Goal: Task Accomplishment & Management: Use online tool/utility

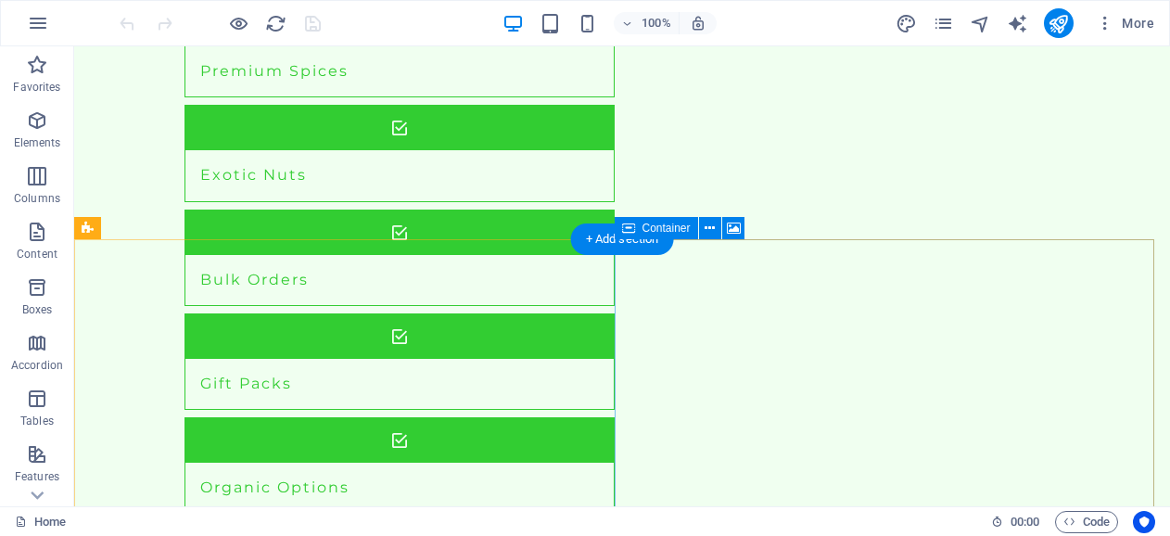
scroll to position [2054, 0]
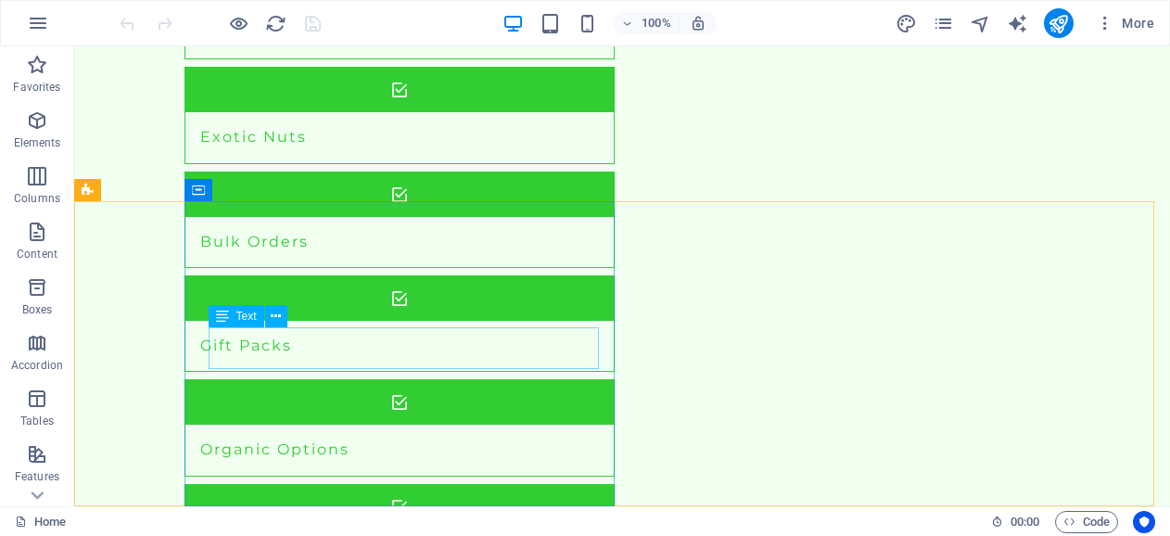
click at [222, 315] on icon at bounding box center [222, 316] width 13 height 22
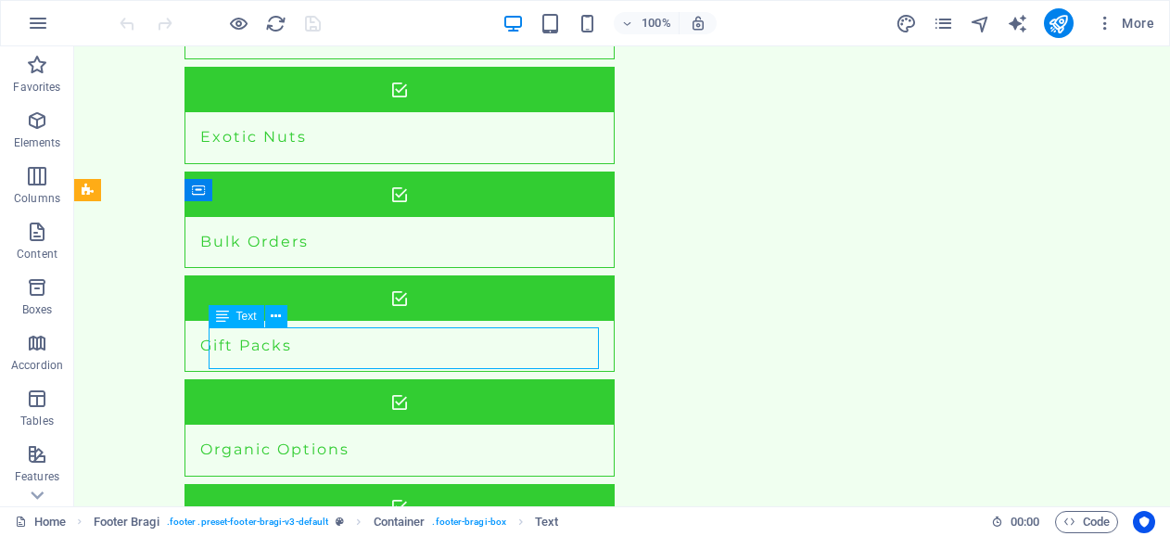
click at [240, 318] on span "Text" at bounding box center [246, 316] width 20 height 11
drag, startPoint x: 240, startPoint y: 318, endPoint x: 253, endPoint y: 317, distance: 13.0
click at [240, 318] on span "Text" at bounding box center [246, 316] width 20 height 11
click at [253, 317] on div "Drag here to replace the existing content. Press “Ctrl” if you want to create a…" at bounding box center [622, 276] width 1096 height 460
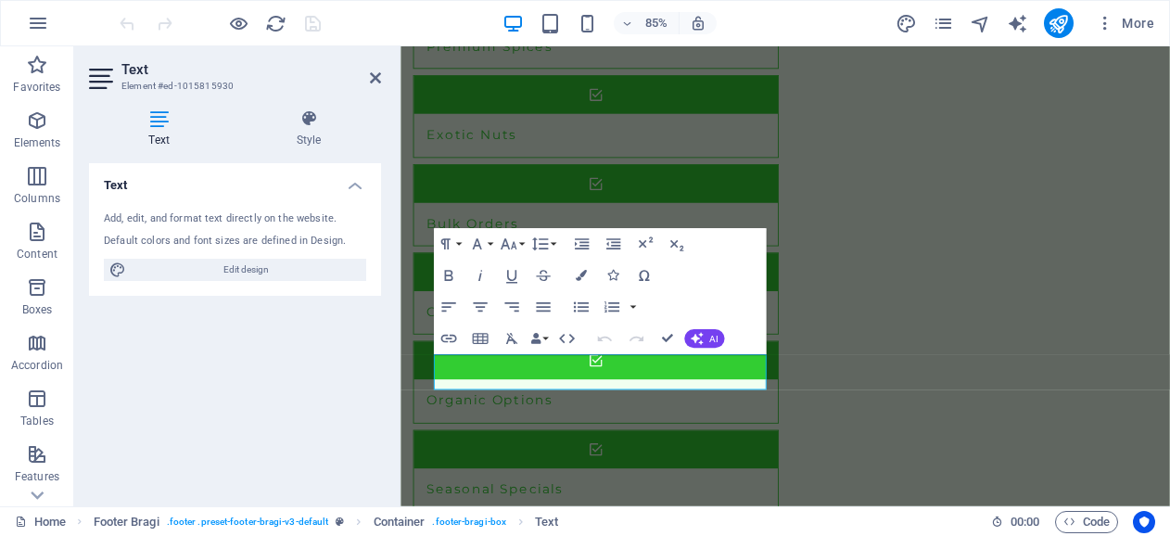
scroll to position [2042, 0]
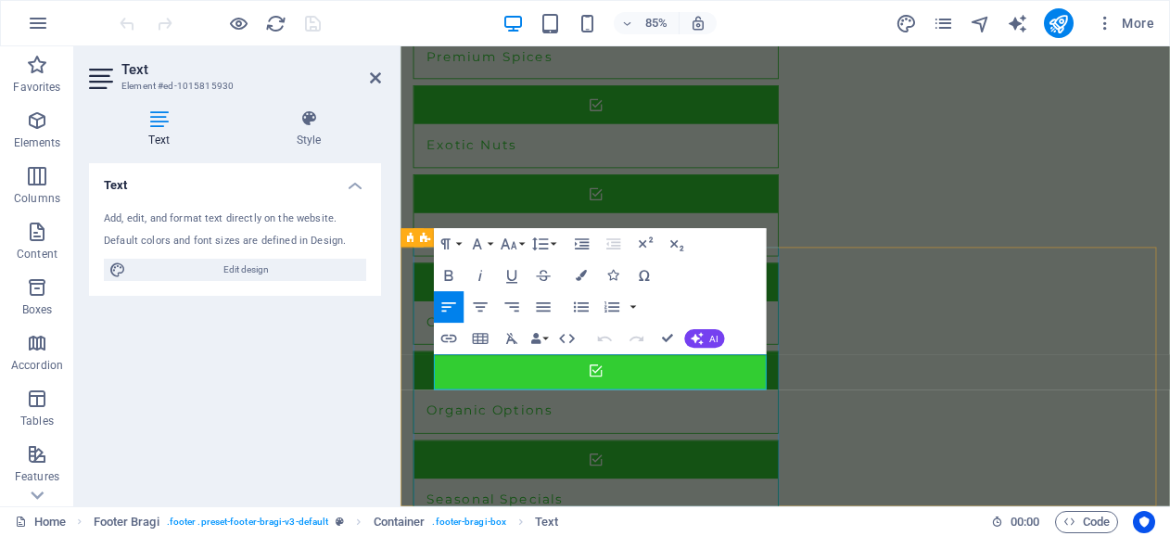
drag, startPoint x: 608, startPoint y: 438, endPoint x: 446, endPoint y: 410, distance: 164.6
click at [425, 354] on icon at bounding box center [424, 345] width 11 height 19
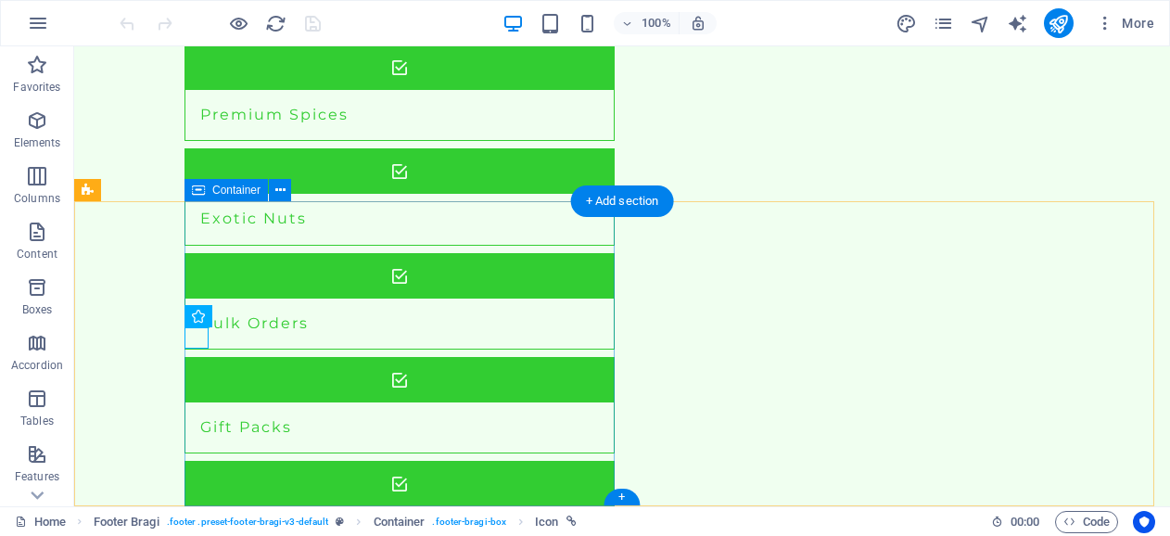
scroll to position [2054, 0]
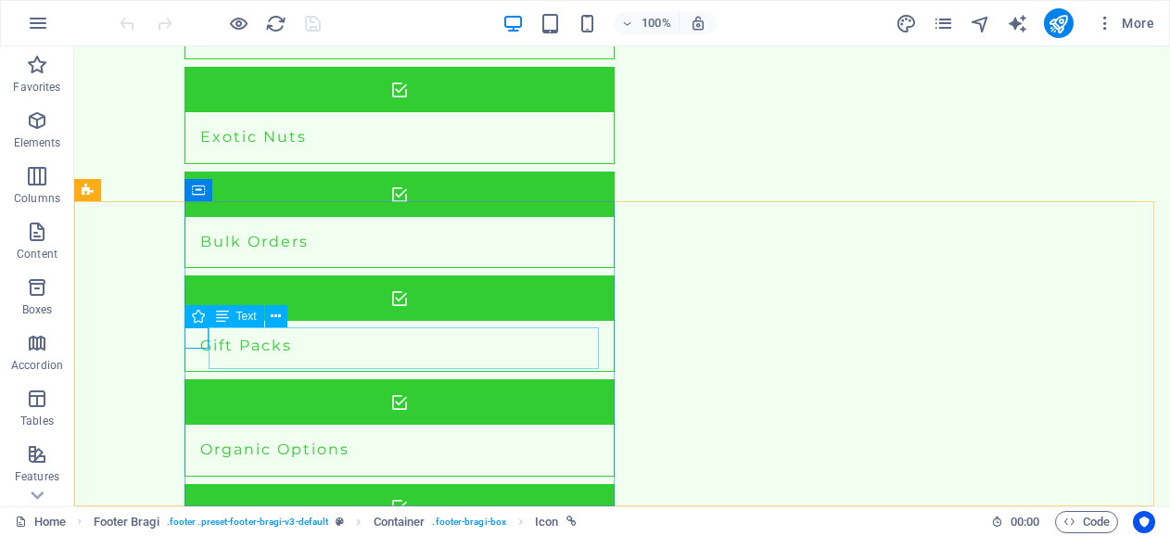
click at [246, 314] on span "Text" at bounding box center [246, 316] width 20 height 11
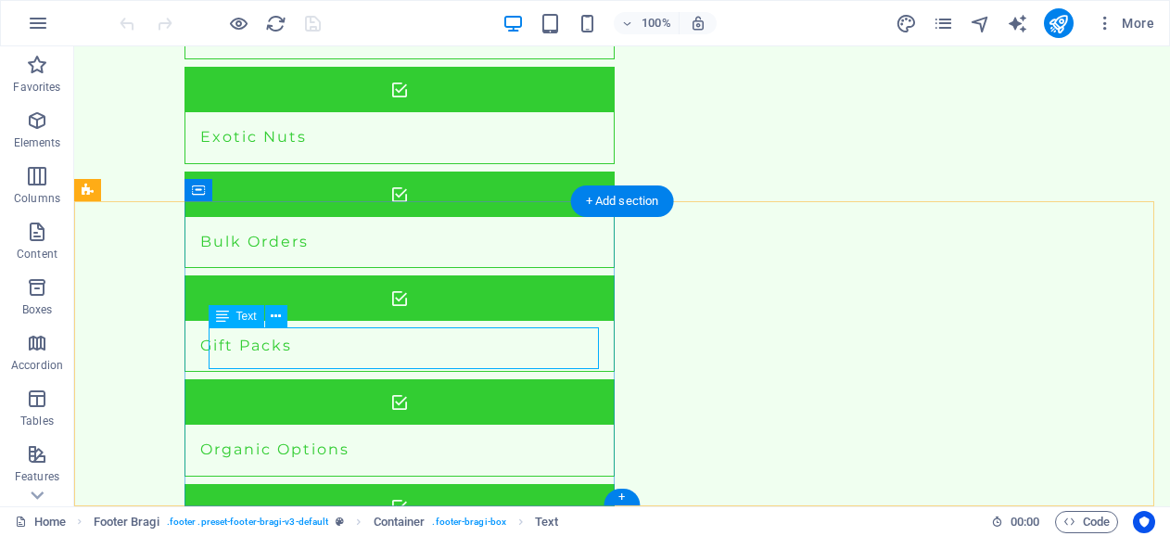
click at [253, 317] on span "Text" at bounding box center [246, 316] width 20 height 11
click at [253, 322] on span "Text" at bounding box center [246, 316] width 20 height 11
click at [246, 316] on span "Text" at bounding box center [246, 316] width 20 height 11
click at [268, 311] on button at bounding box center [276, 316] width 22 height 22
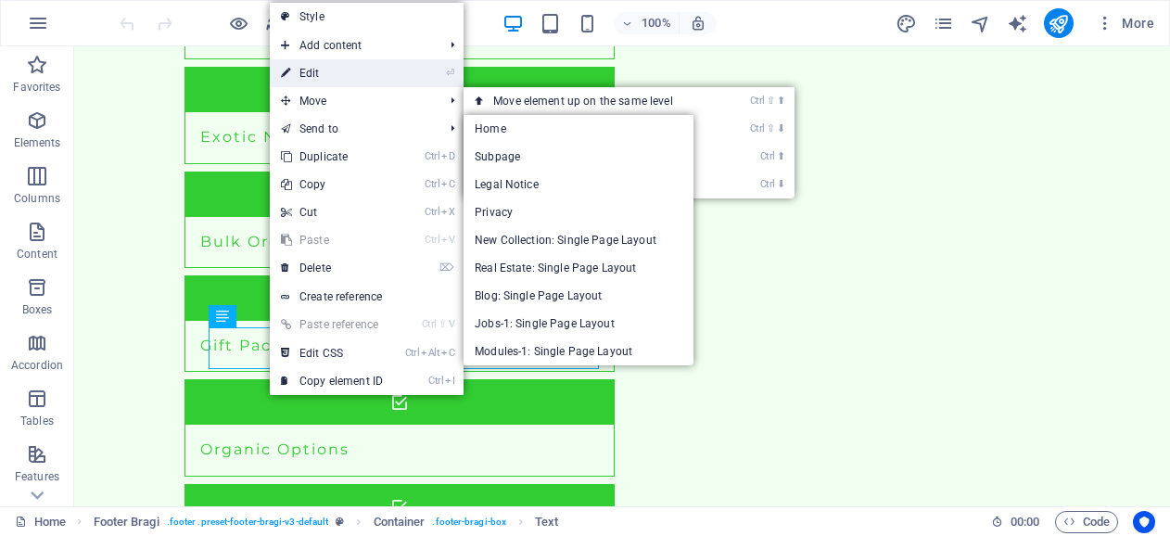
click at [311, 76] on link "⏎ Edit" at bounding box center [332, 73] width 124 height 28
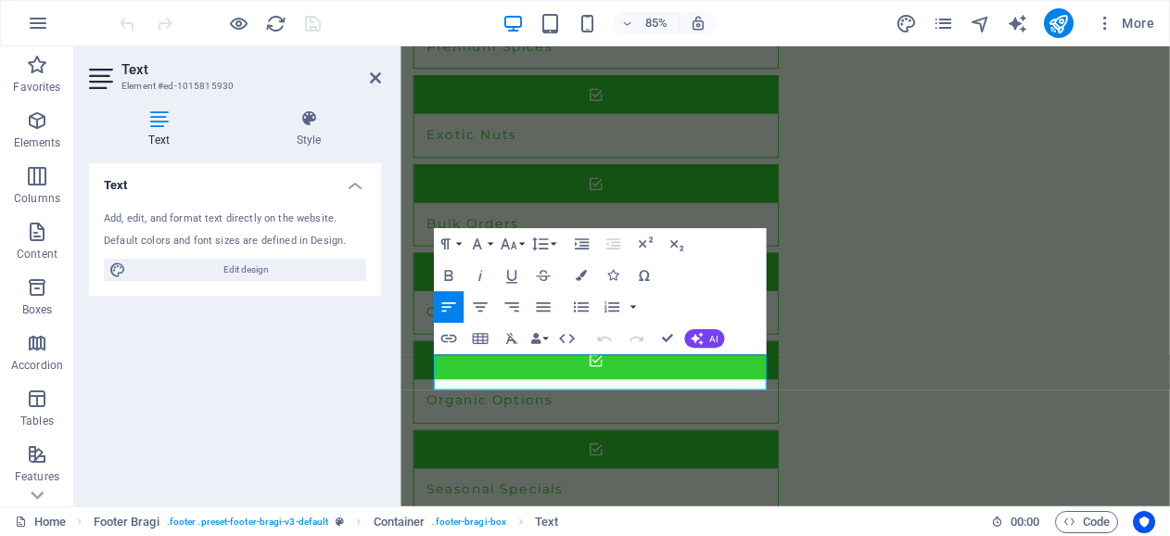
scroll to position [2042, 0]
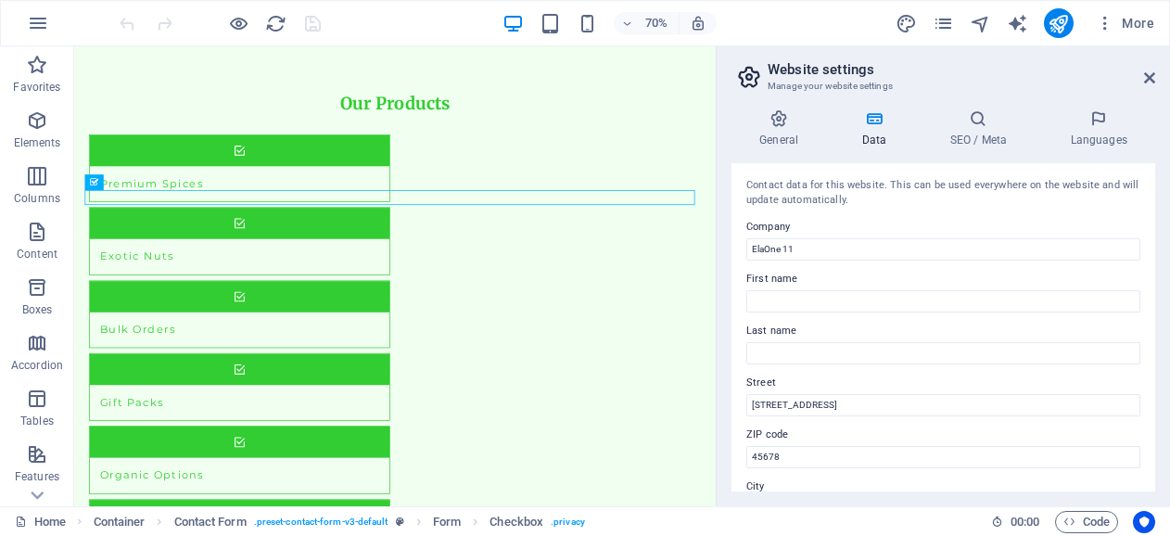
scroll to position [93, 0]
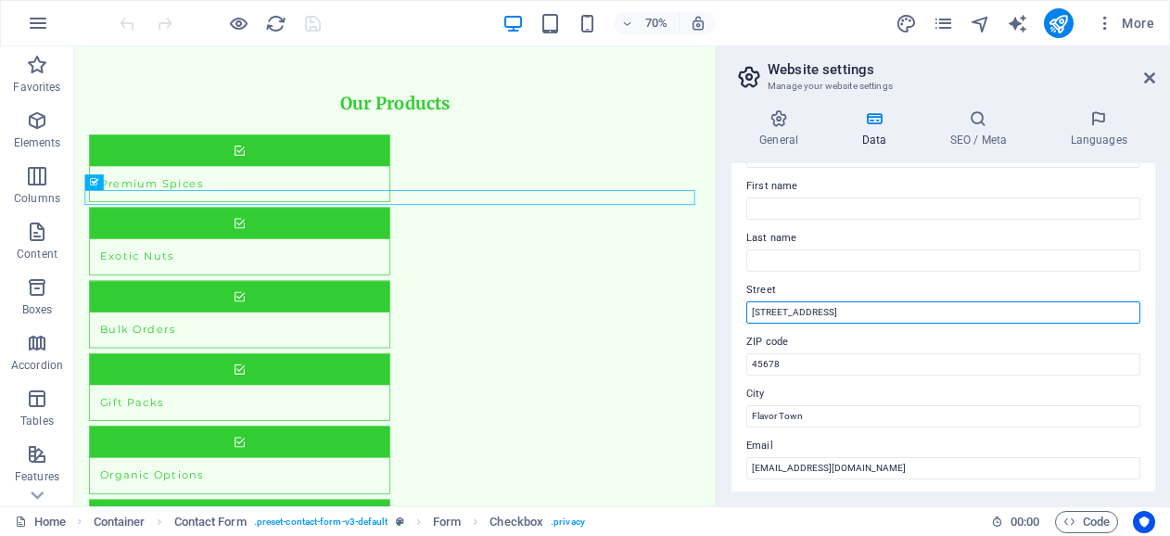
drag, startPoint x: 922, startPoint y: 315, endPoint x: 789, endPoint y: 315, distance: 133.5
click at [818, 315] on input "[STREET_ADDRESS]" at bounding box center [943, 312] width 394 height 22
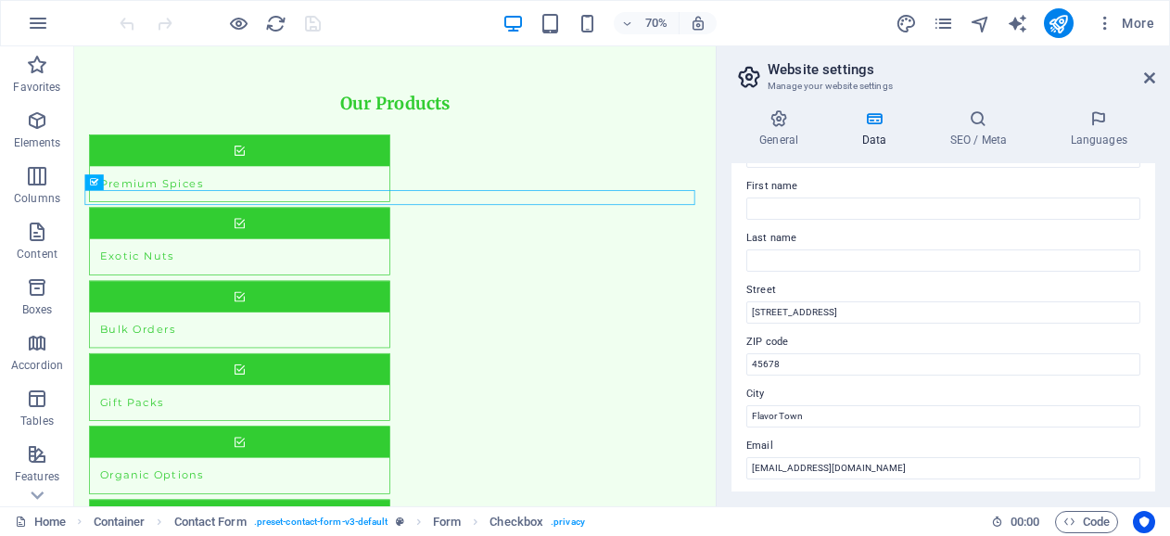
click at [720, 315] on div "General Data SEO / Meta Languages Website name [DOMAIN_NAME] Logo Drag files he…" at bounding box center [943, 301] width 453 height 412
click at [720, 312] on div "General Data SEO / Meta Languages Website name [DOMAIN_NAME] Logo Drag files he…" at bounding box center [943, 301] width 453 height 412
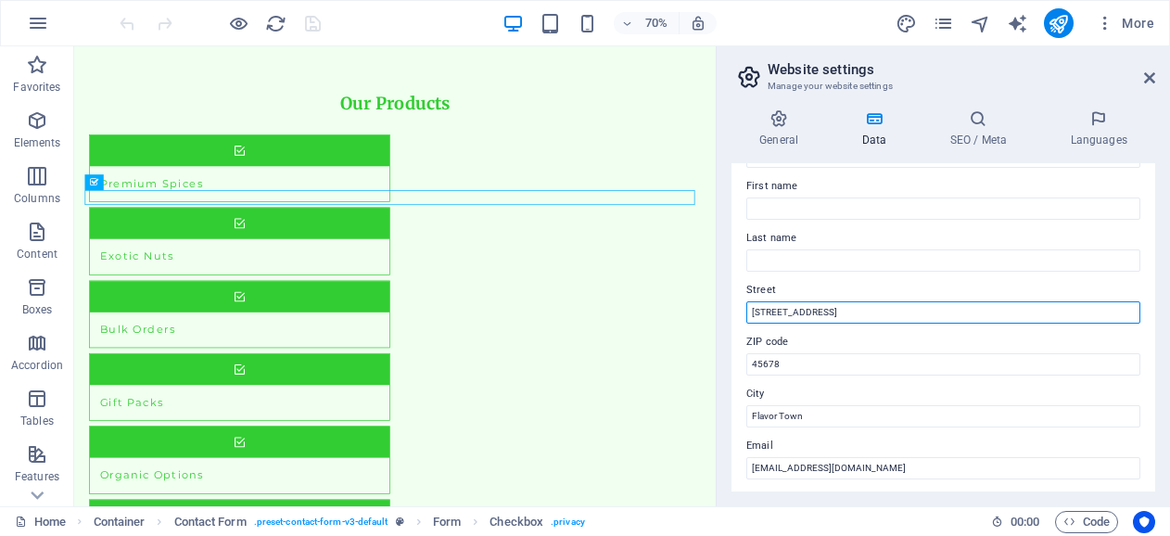
click at [845, 311] on input "[STREET_ADDRESS]" at bounding box center [943, 312] width 394 height 22
type input "1"
type input "222/9, Elasseril, Peringalipuram PO"
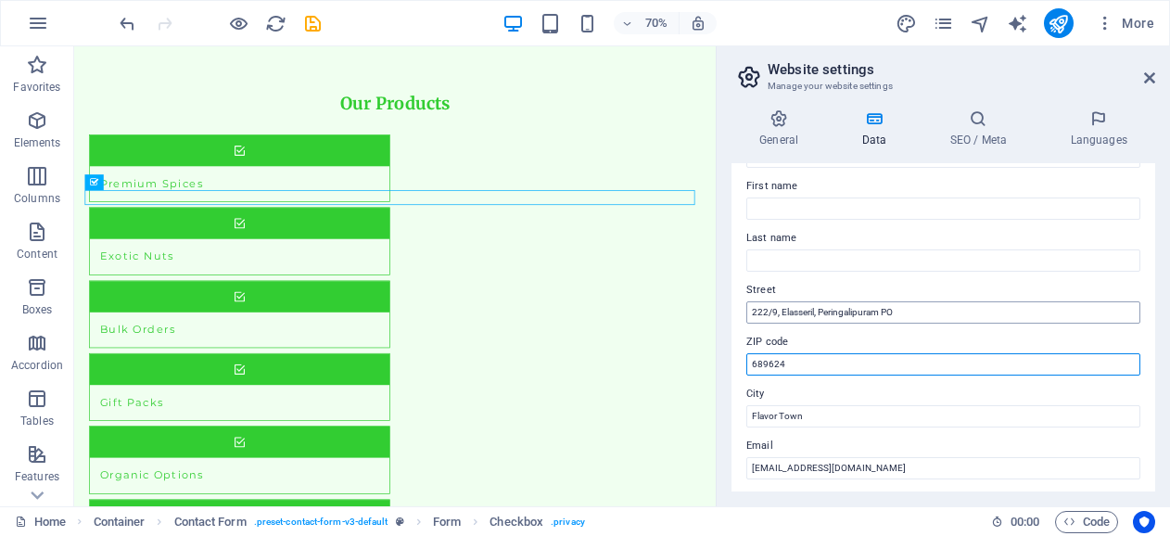
type input "689624"
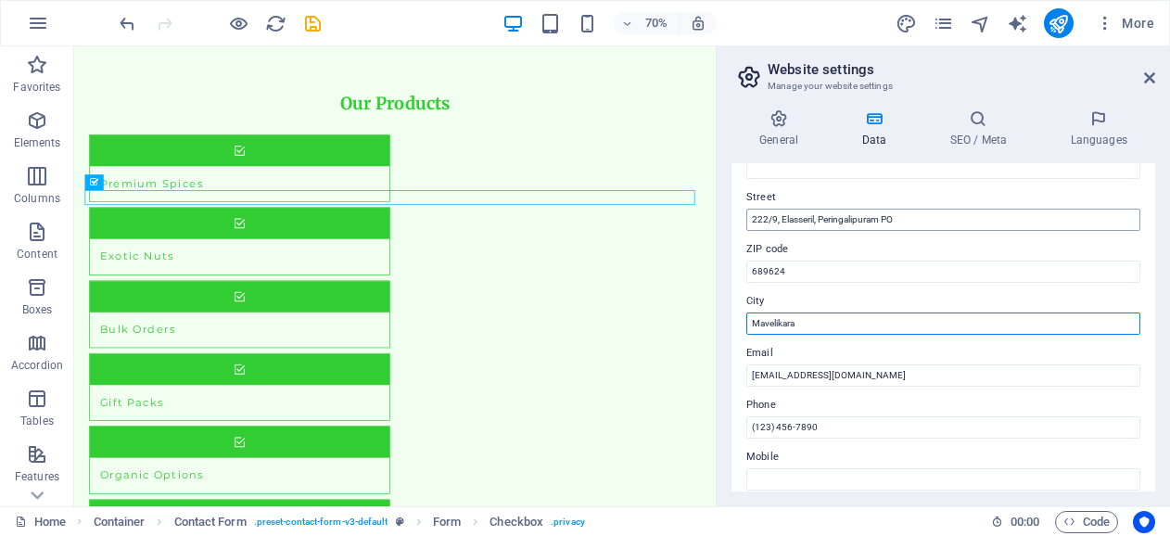
scroll to position [278, 0]
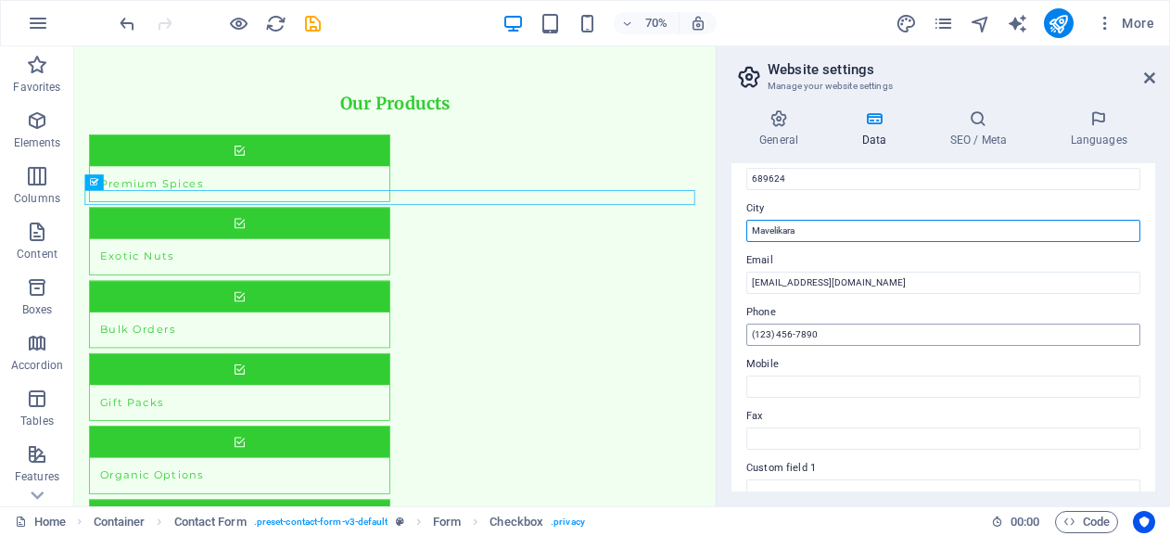
type input "Mavelikara"
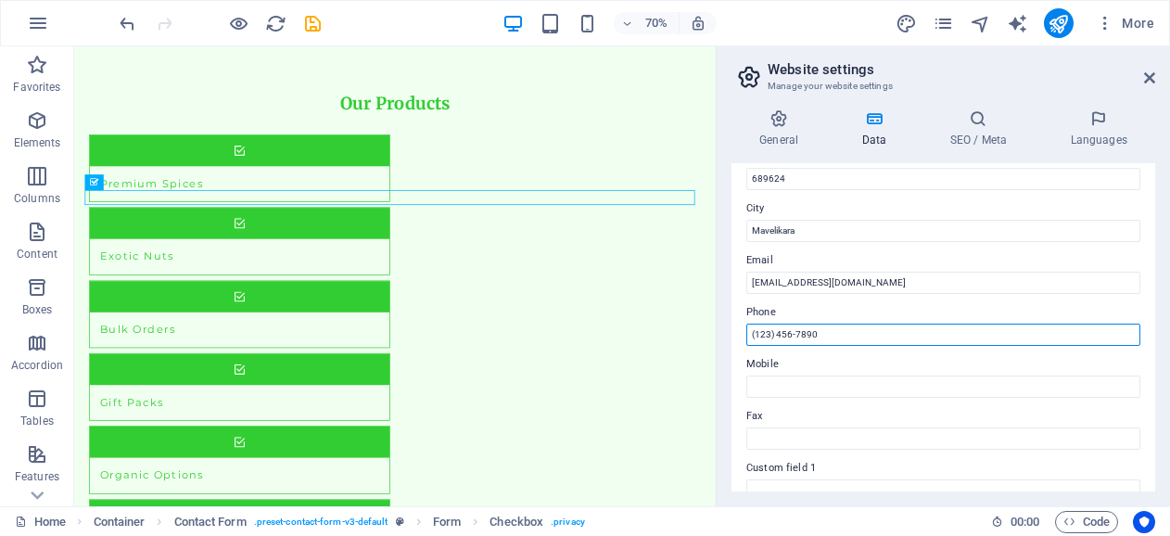
drag, startPoint x: 882, startPoint y: 340, endPoint x: 752, endPoint y: 346, distance: 130.8
click at [752, 346] on div "Contact data for this website. This can be used everywhere on the website and w…" at bounding box center [943, 327] width 424 height 328
type input "[PHONE_NUMBER]"
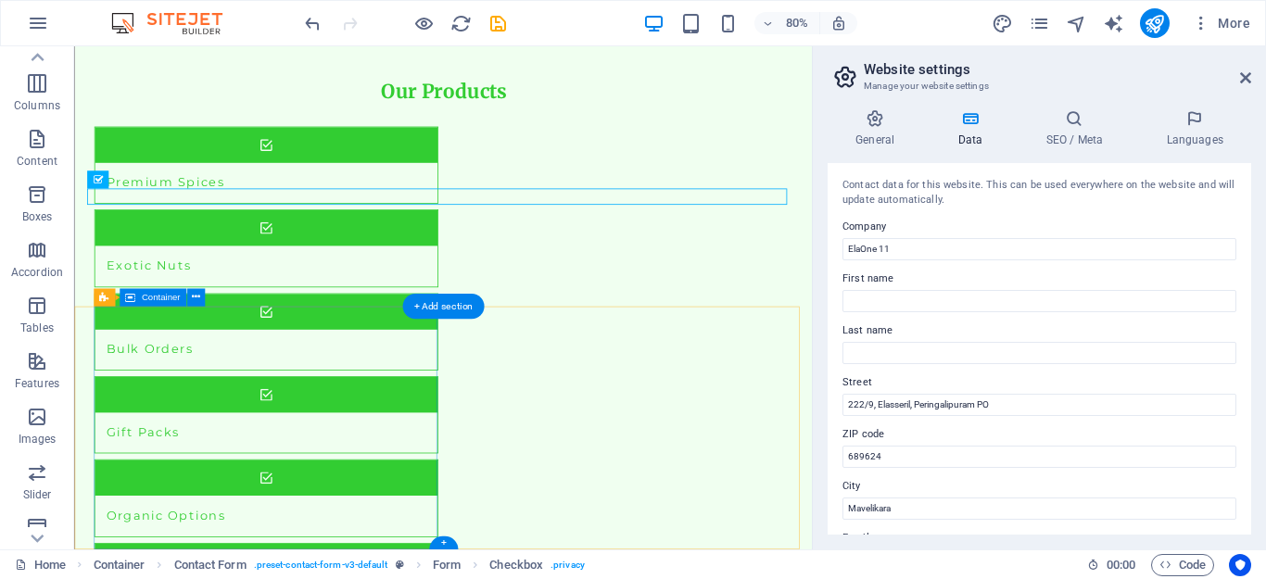
scroll to position [2028, 0]
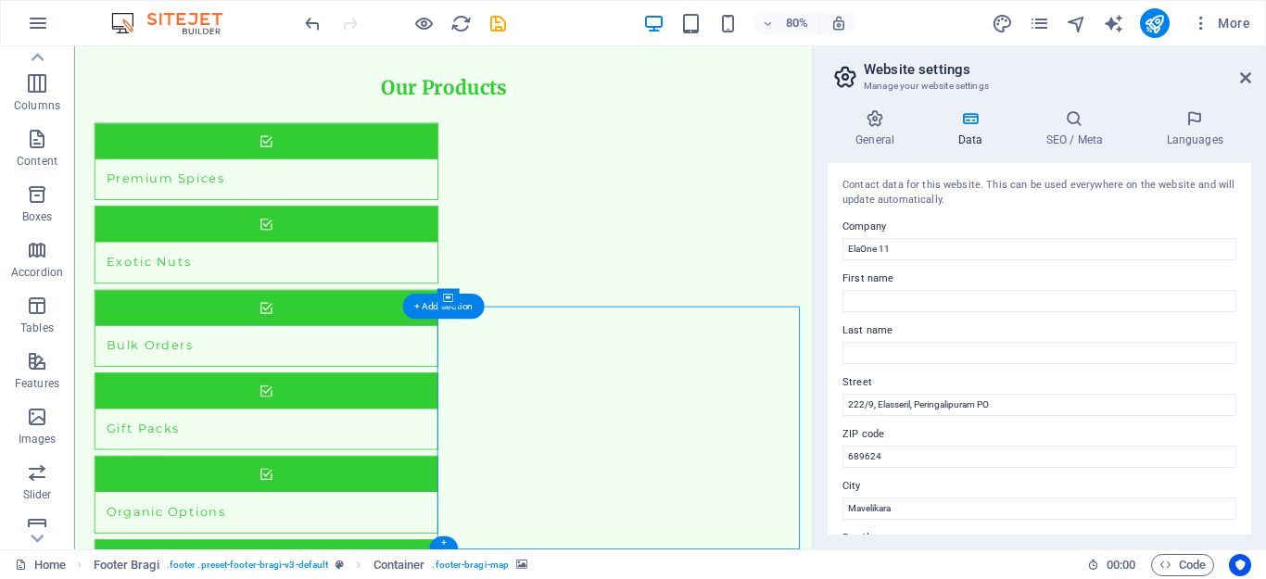
click at [511, 294] on icon at bounding box center [513, 298] width 8 height 16
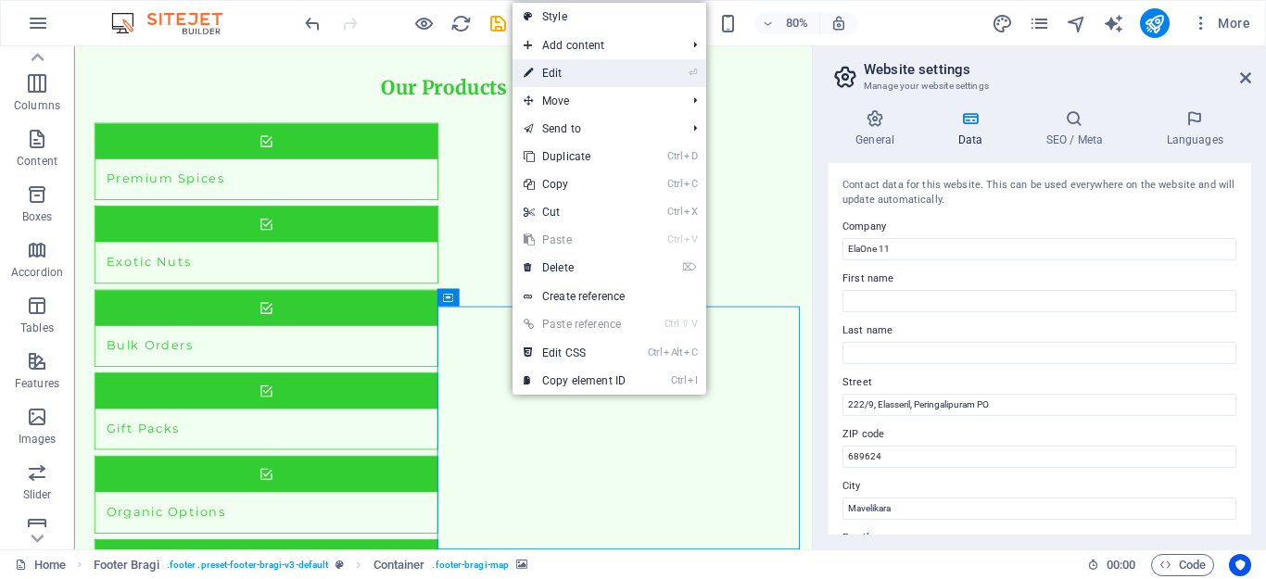
click at [578, 77] on link "⏎ Edit" at bounding box center [575, 73] width 124 height 28
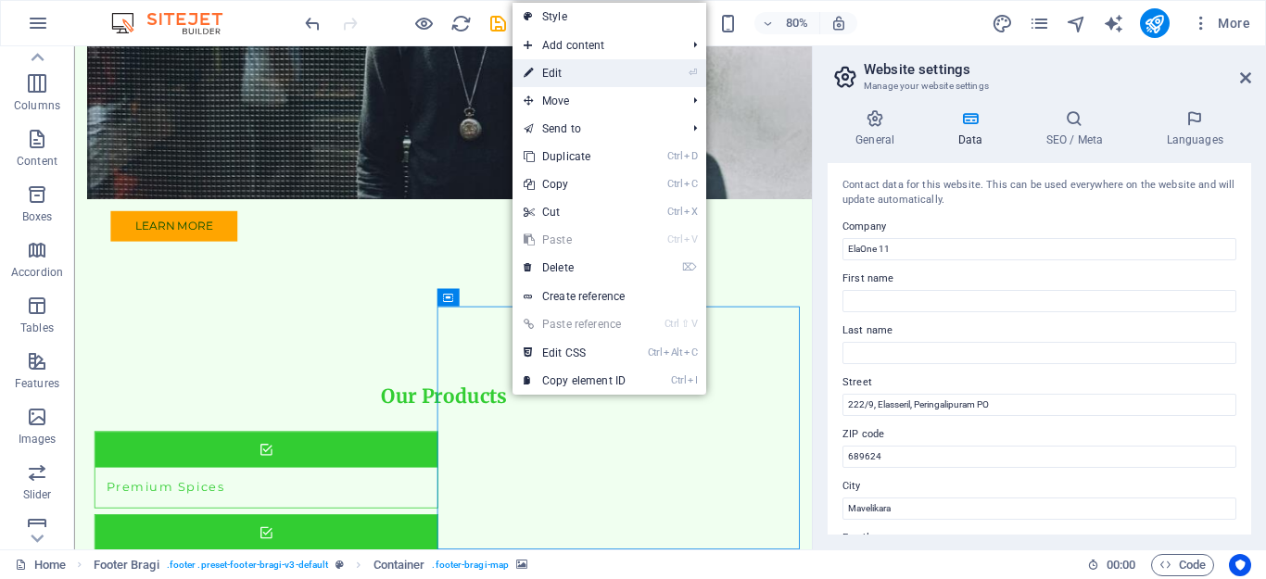
select select "px"
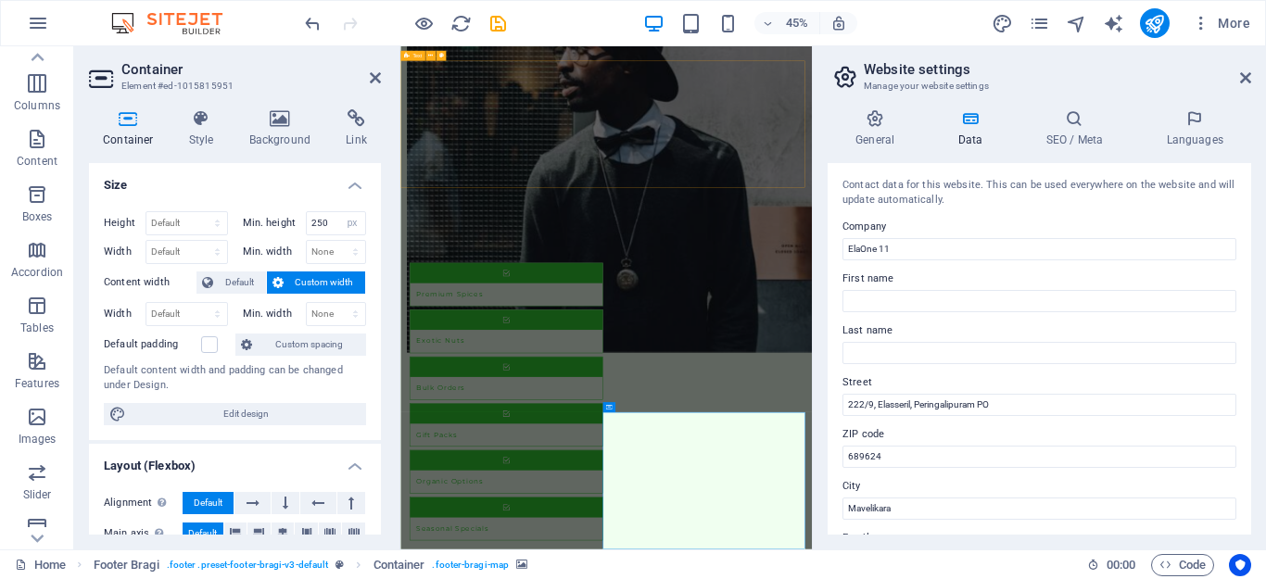
scroll to position [1955, 0]
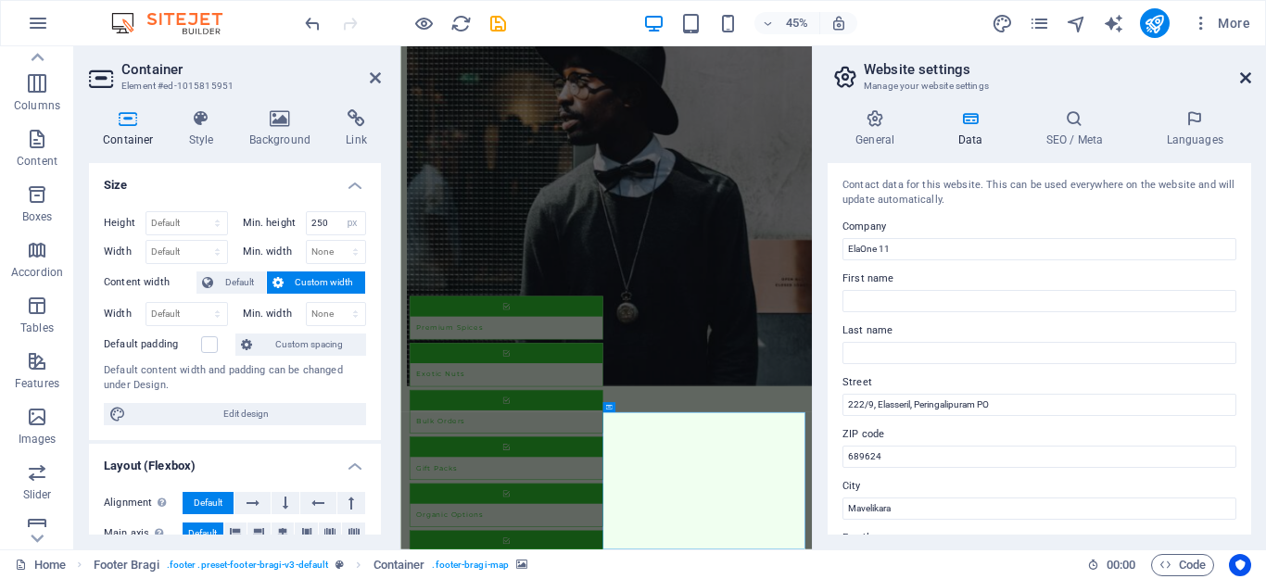
click at [1169, 77] on icon at bounding box center [1245, 77] width 11 height 15
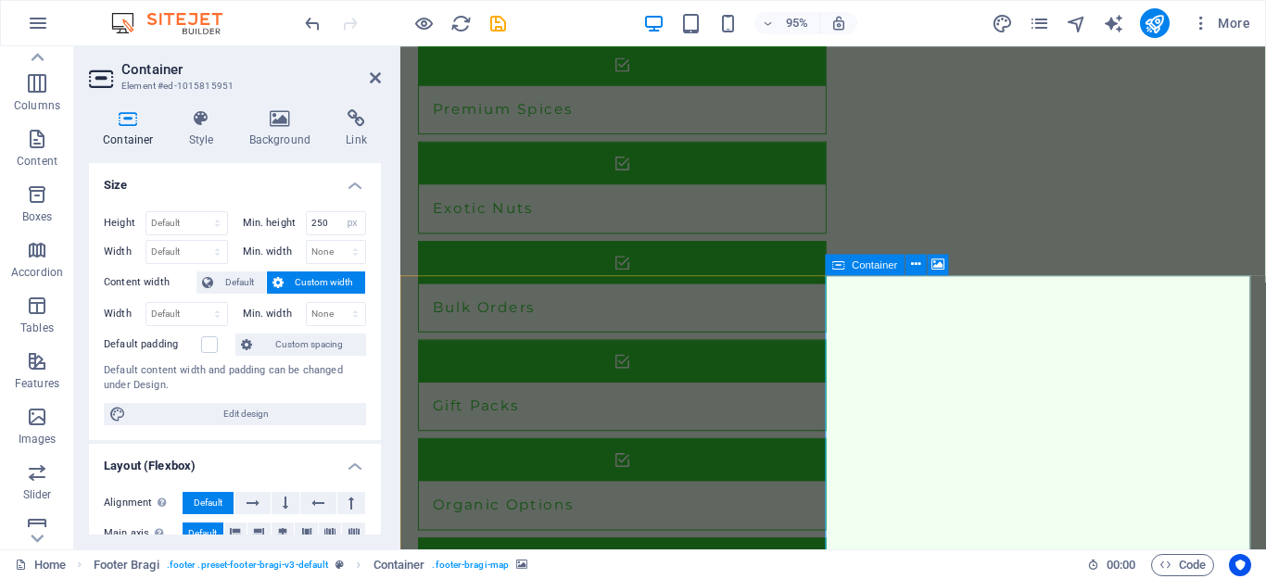
scroll to position [2044, 0]
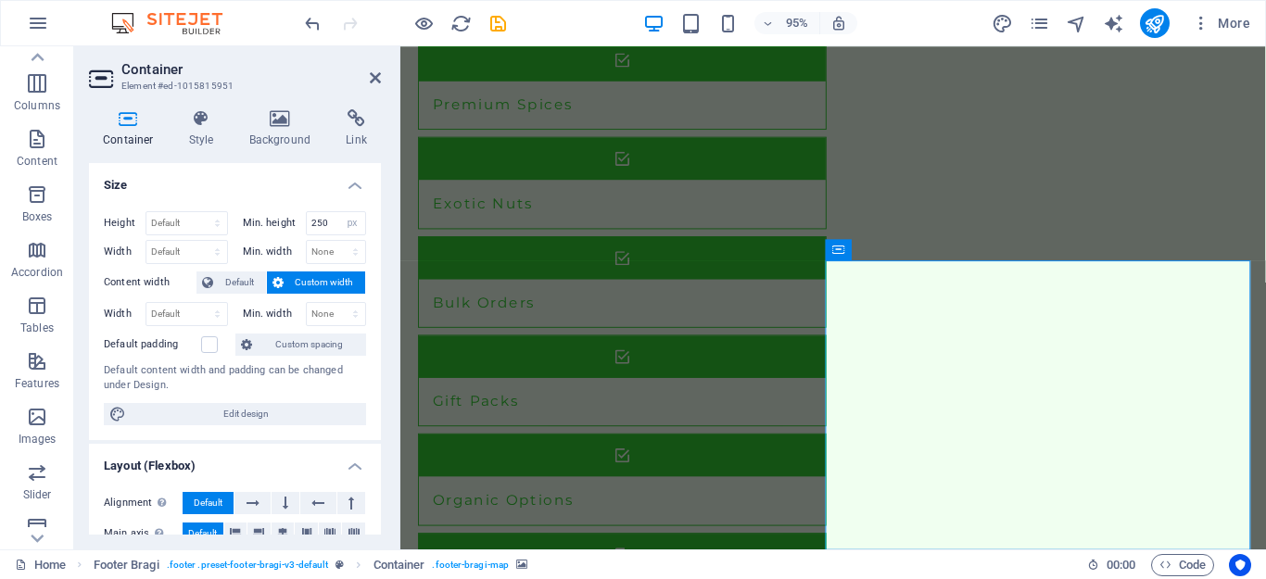
drag, startPoint x: 1081, startPoint y: 434, endPoint x: 1069, endPoint y: 411, distance: 26.1
click at [914, 254] on icon at bounding box center [916, 249] width 9 height 19
click at [377, 80] on icon at bounding box center [375, 77] width 11 height 15
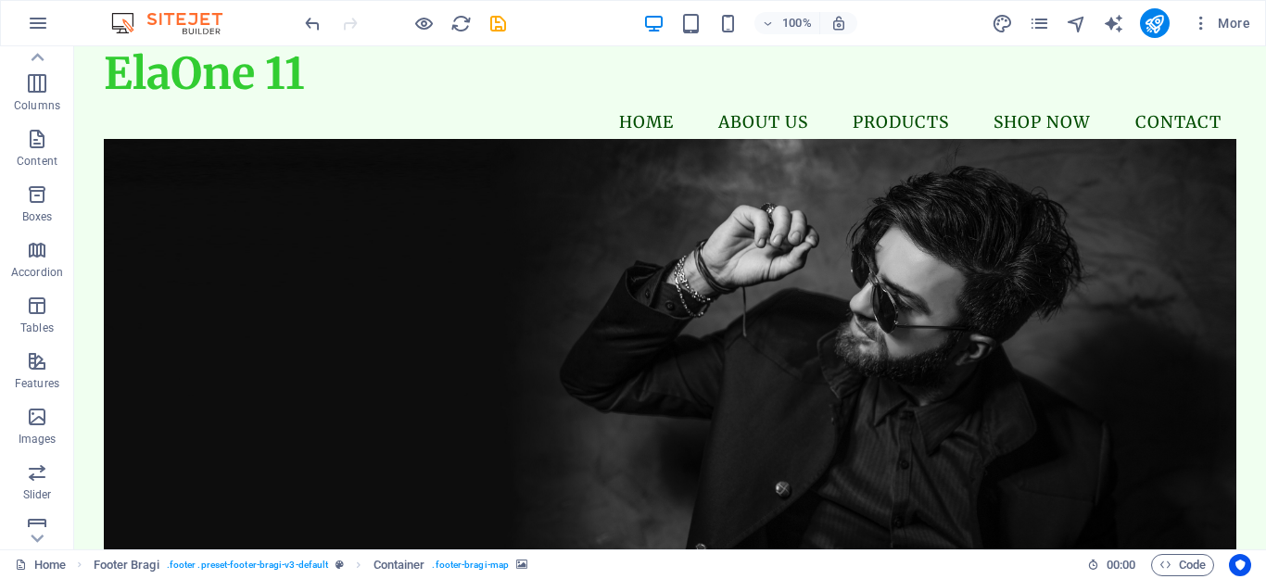
scroll to position [0, 0]
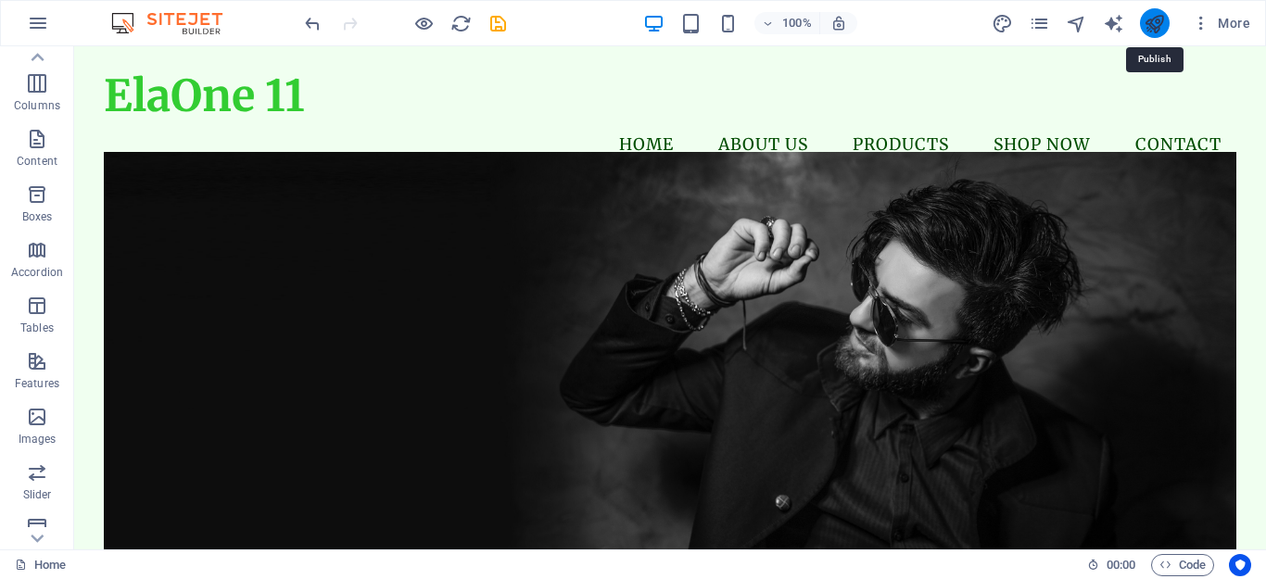
click at [1156, 19] on icon "publish" at bounding box center [1154, 23] width 21 height 21
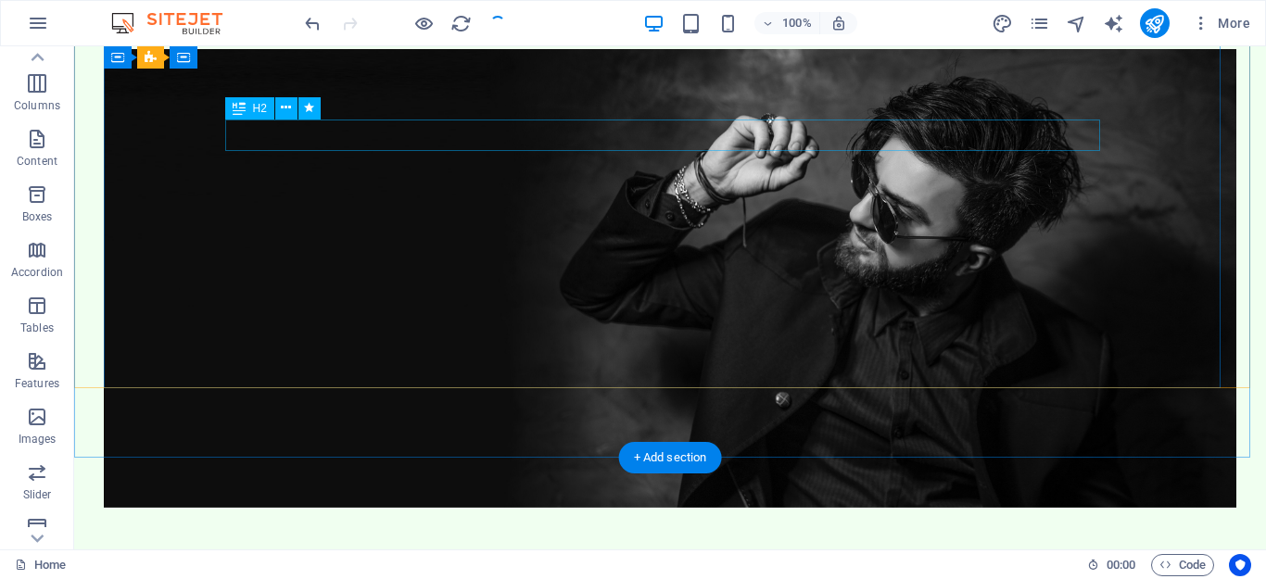
scroll to position [185, 0]
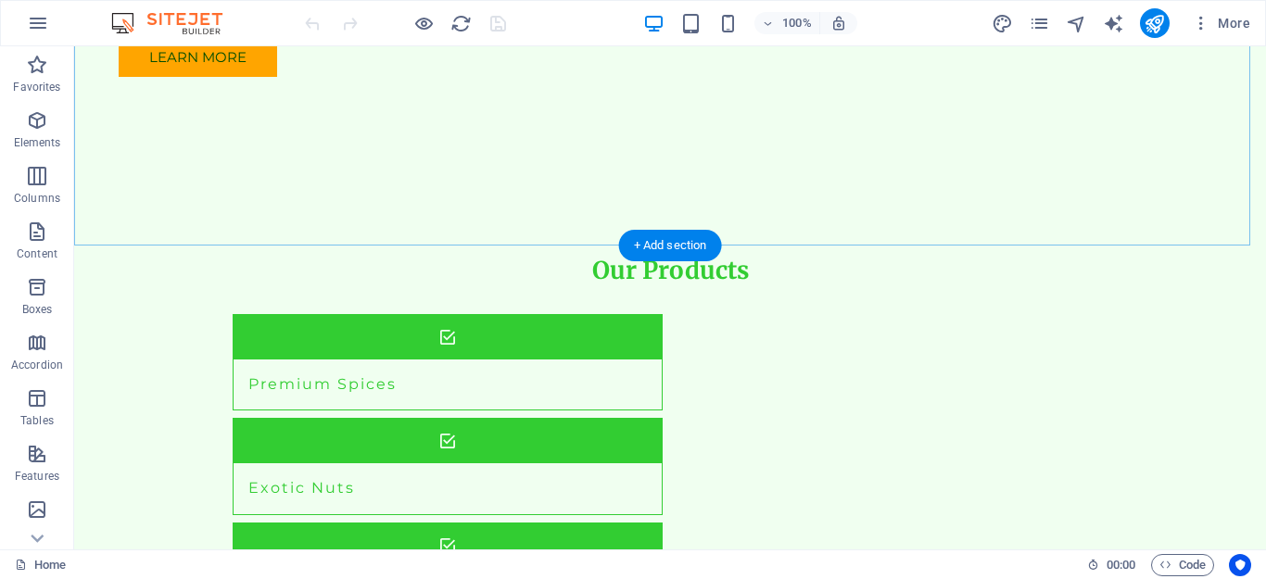
scroll to position [2048, 0]
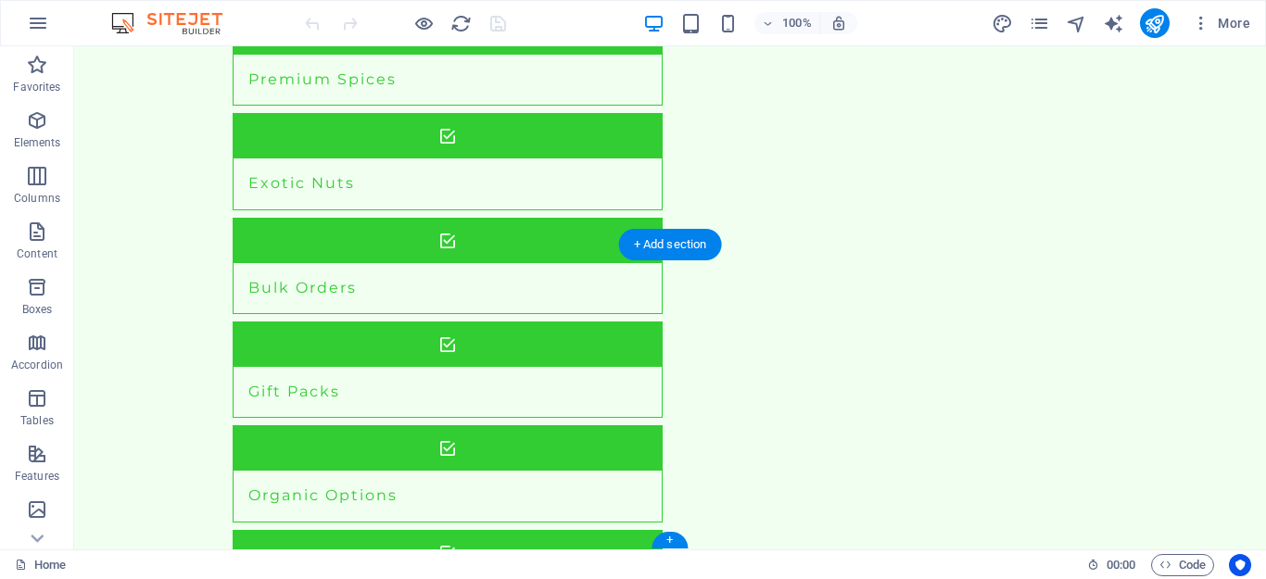
drag, startPoint x: 998, startPoint y: 405, endPoint x: 976, endPoint y: 385, distance: 30.2
click at [640, 247] on div "+ Add section" at bounding box center [670, 245] width 103 height 32
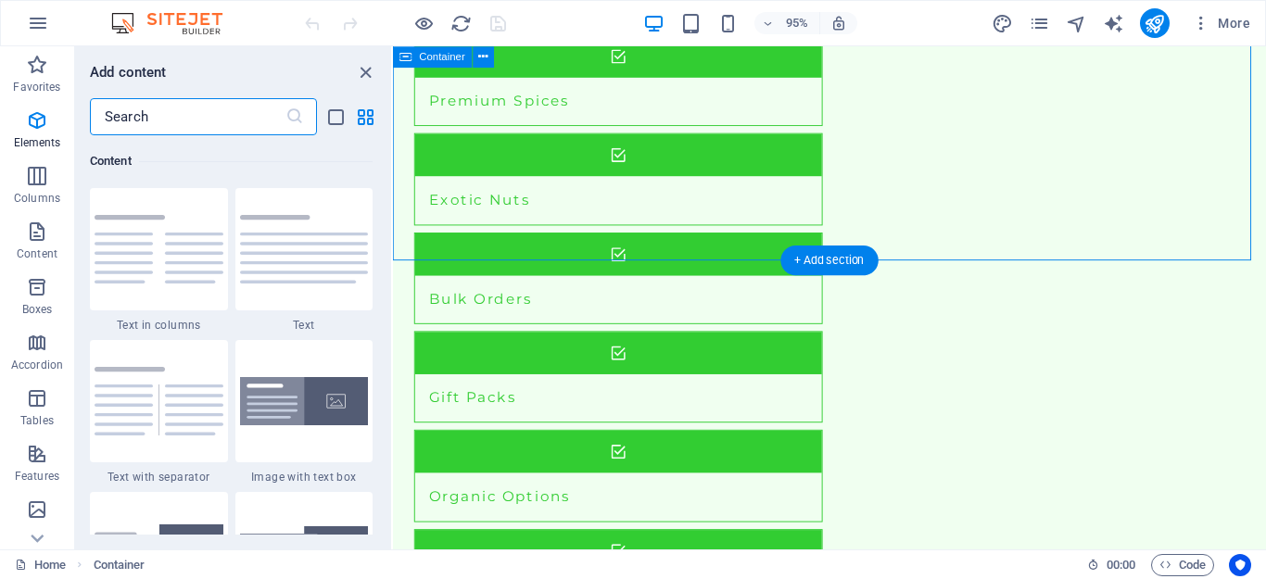
scroll to position [2044, 0]
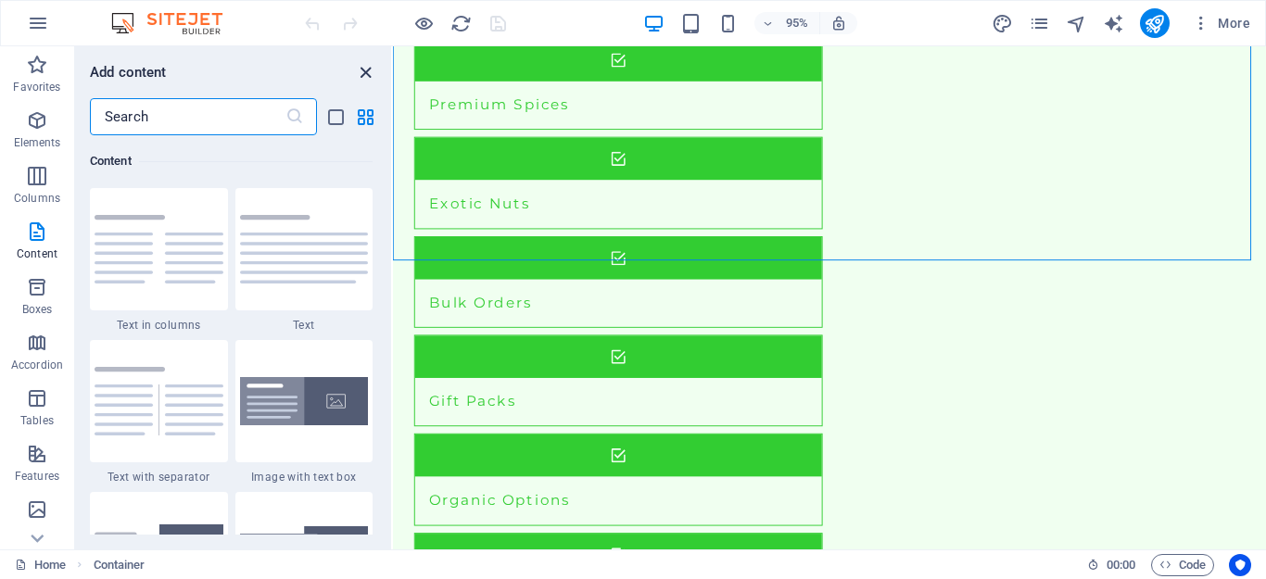
click at [366, 71] on icon "close panel" at bounding box center [365, 72] width 21 height 21
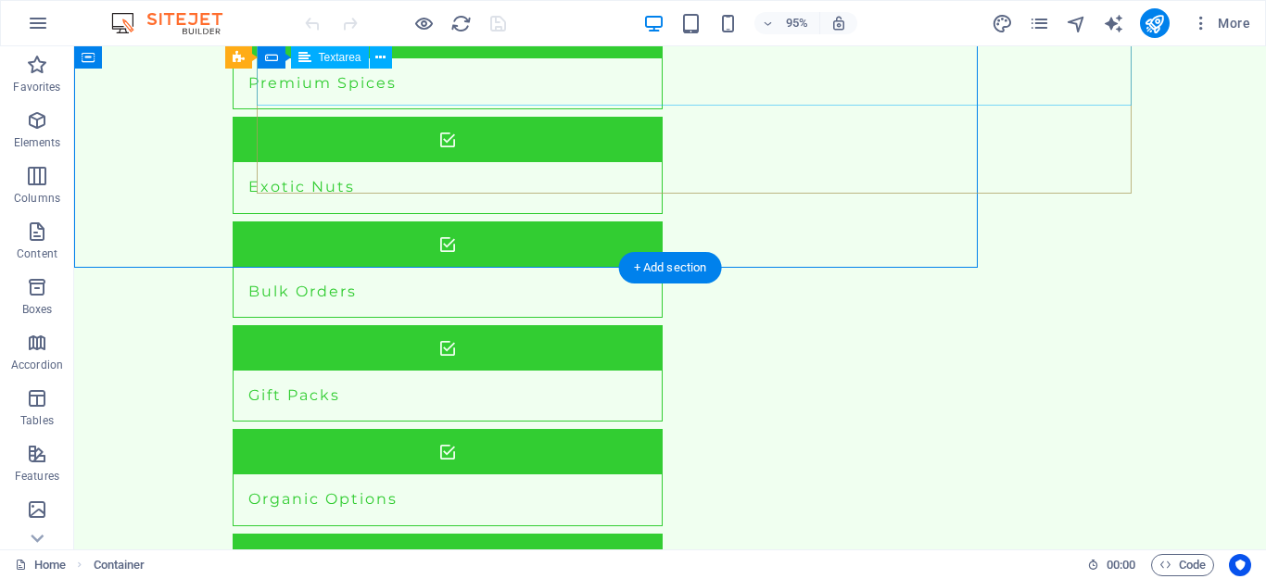
scroll to position [2048, 0]
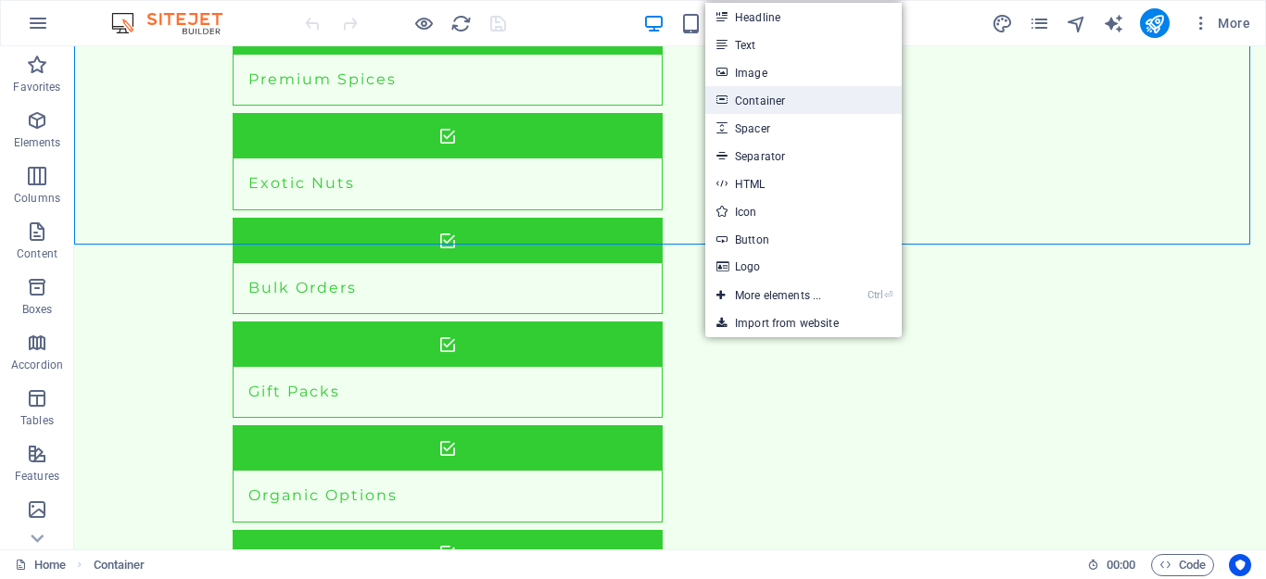
drag, startPoint x: 376, startPoint y: 62, endPoint x: 758, endPoint y: 106, distance: 384.4
click at [758, 106] on link "Container" at bounding box center [803, 100] width 197 height 28
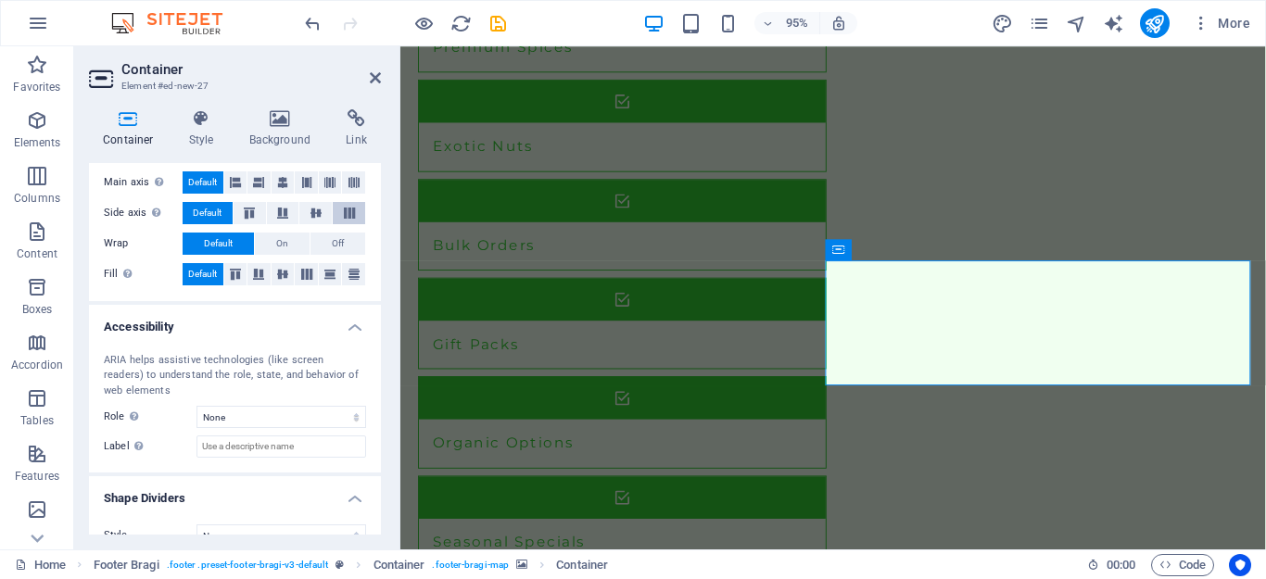
scroll to position [378, 0]
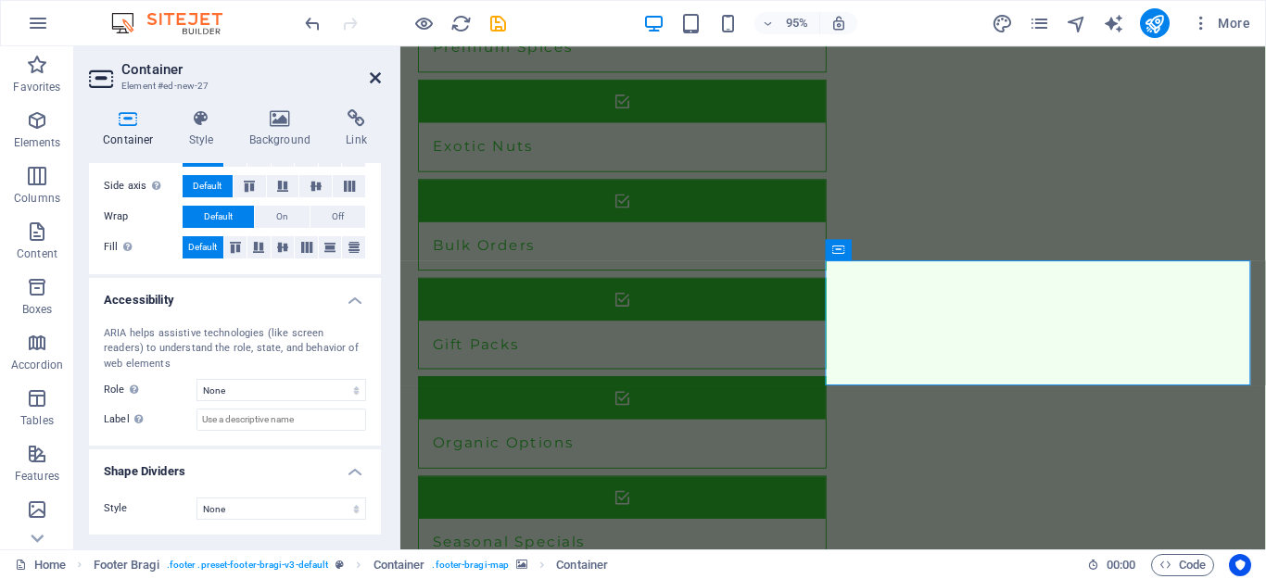
click at [376, 76] on icon at bounding box center [375, 77] width 11 height 15
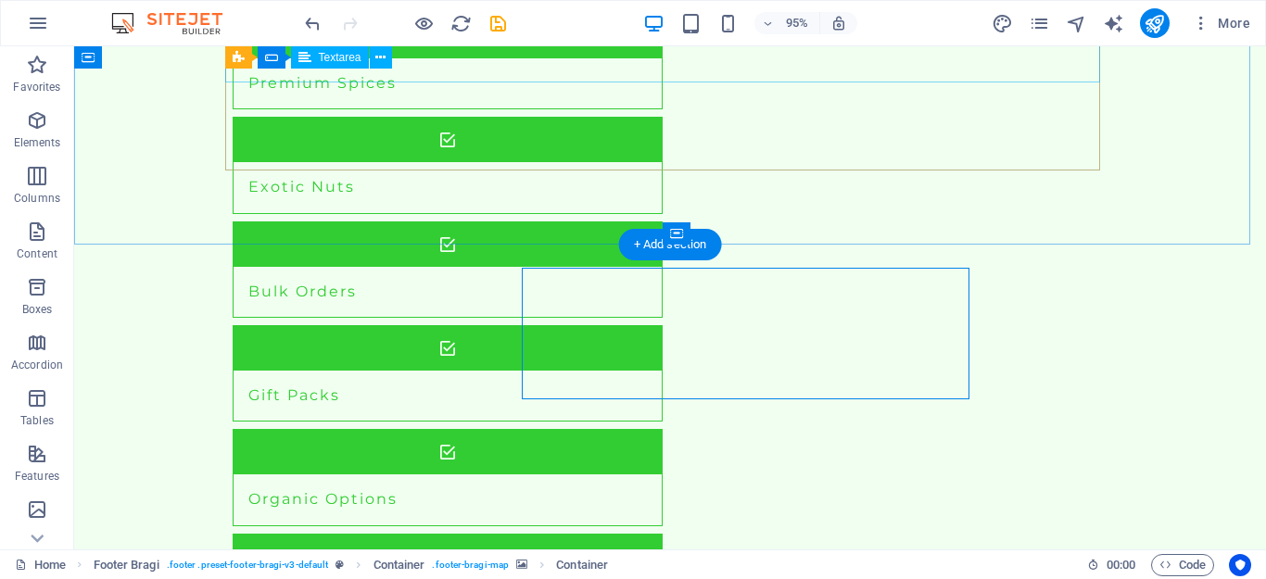
scroll to position [2048, 0]
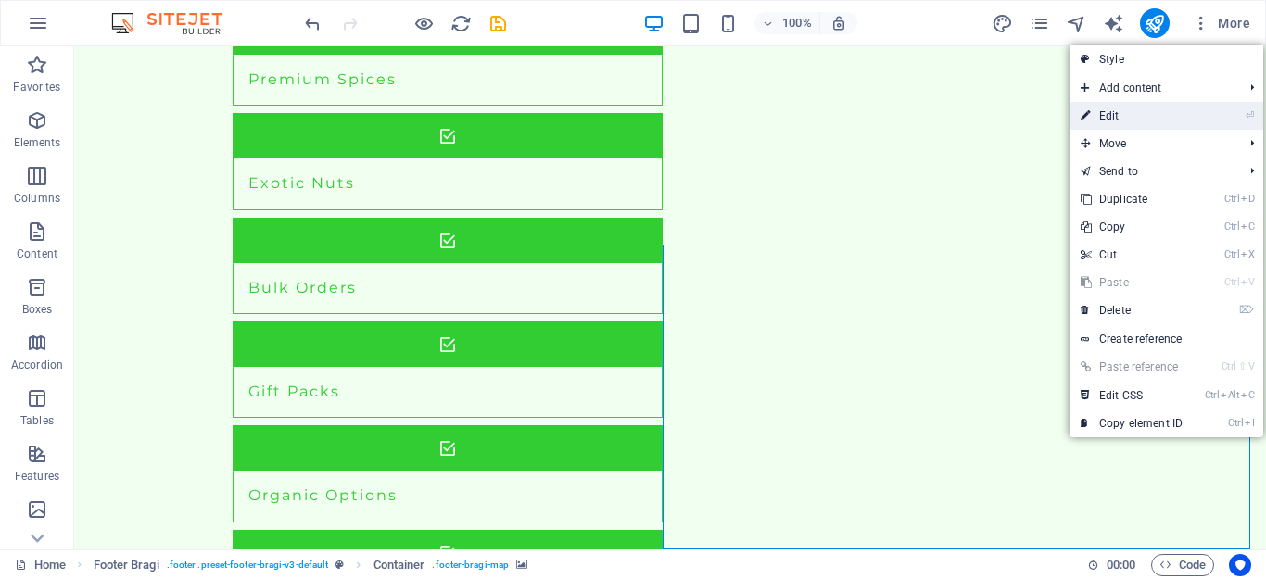
click at [1098, 119] on link "⏎ Edit" at bounding box center [1132, 116] width 124 height 28
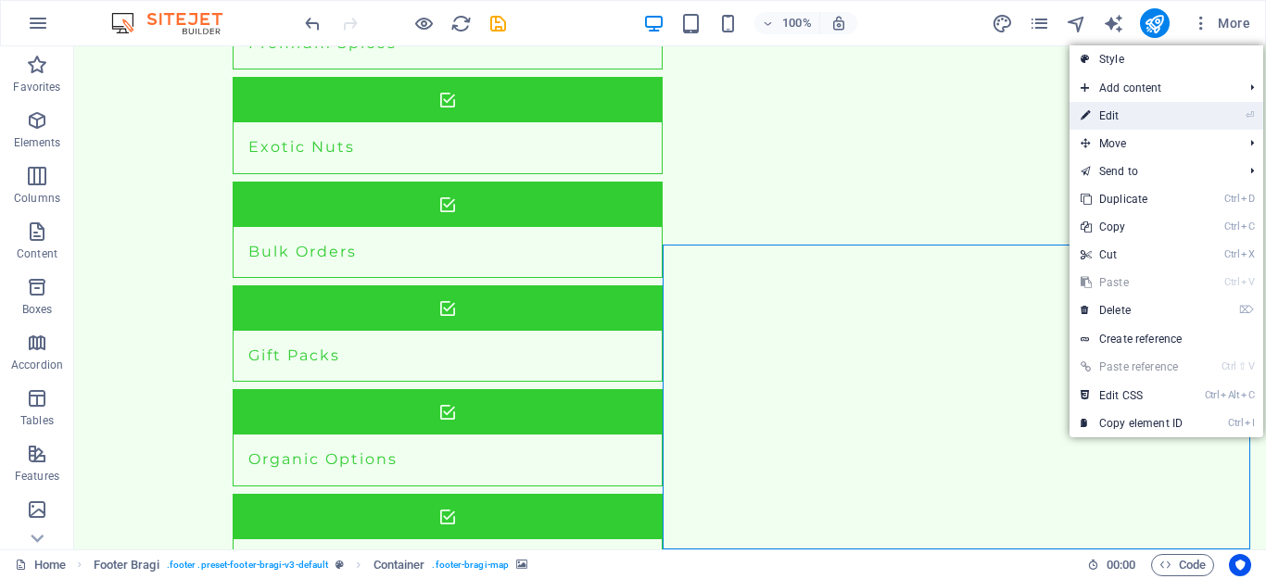
select select "px"
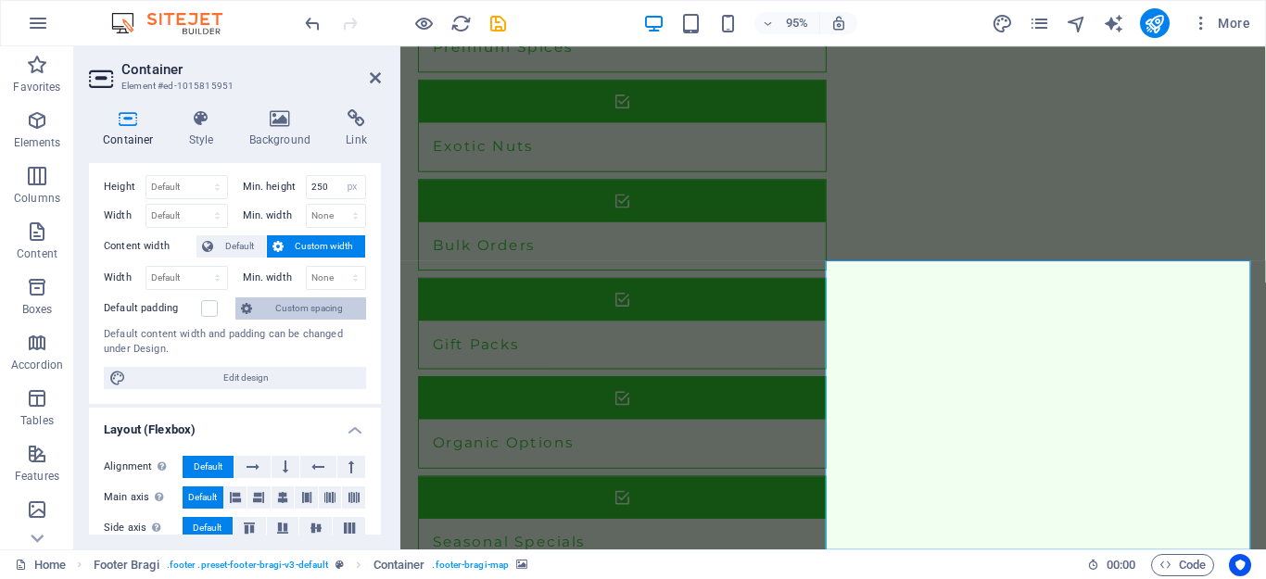
scroll to position [0, 0]
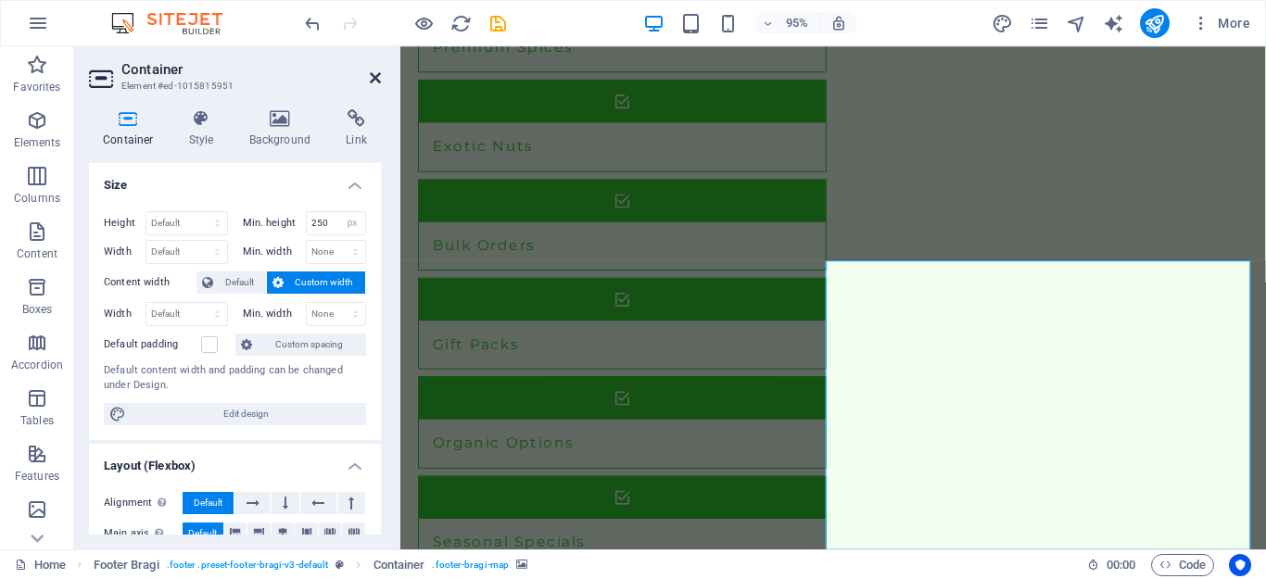
click at [375, 75] on icon at bounding box center [375, 77] width 11 height 15
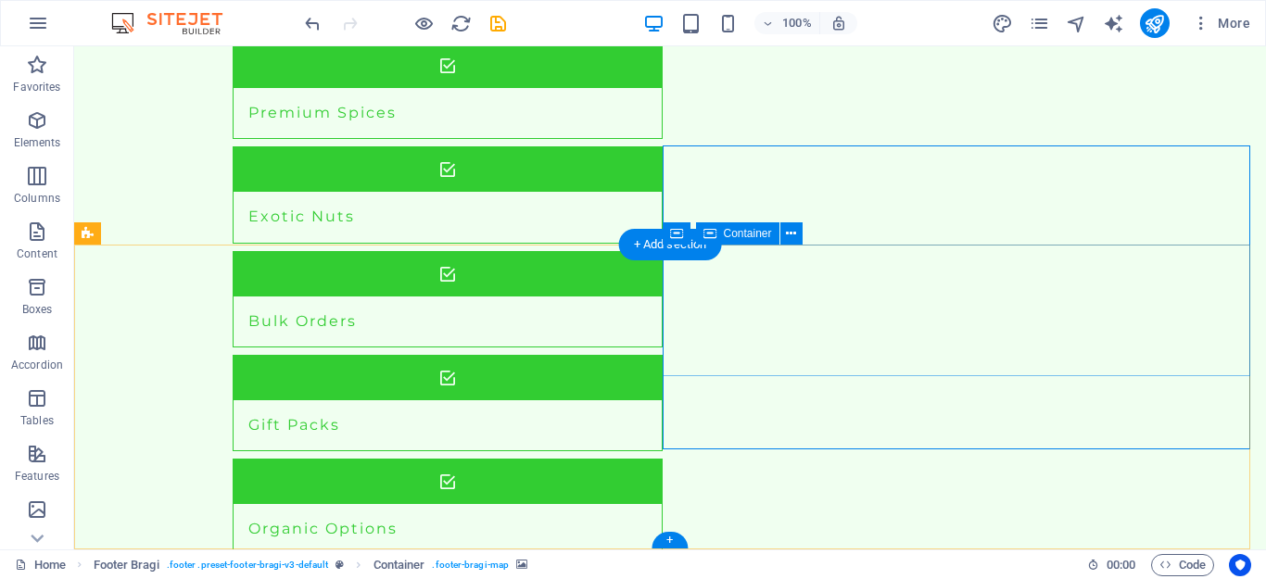
scroll to position [2048, 0]
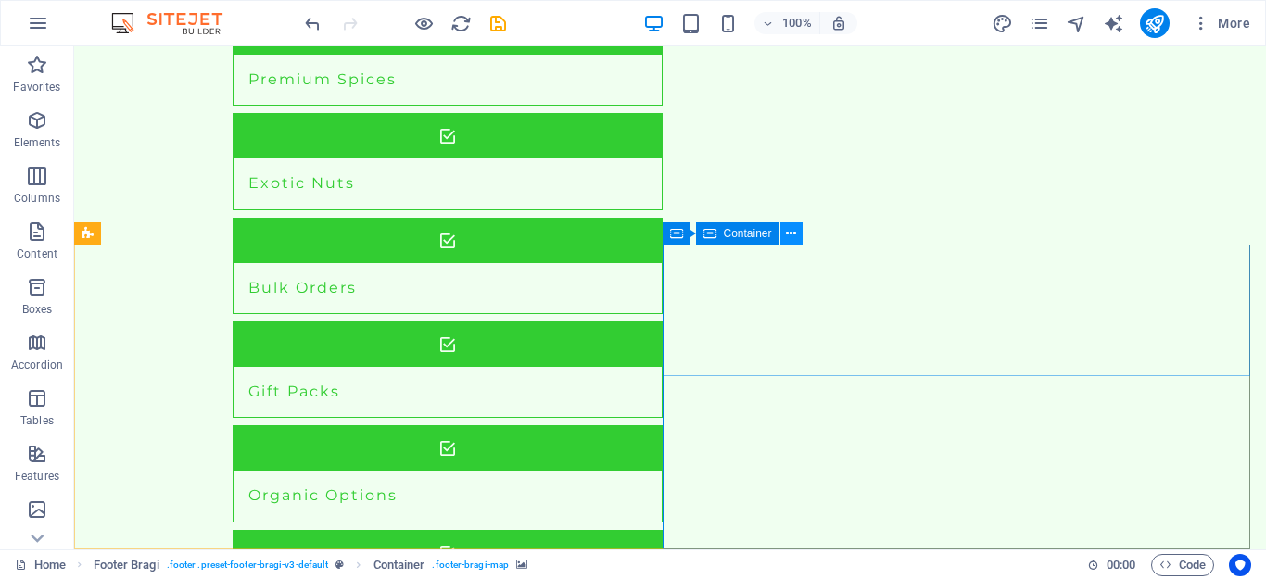
click at [787, 234] on icon at bounding box center [791, 233] width 10 height 19
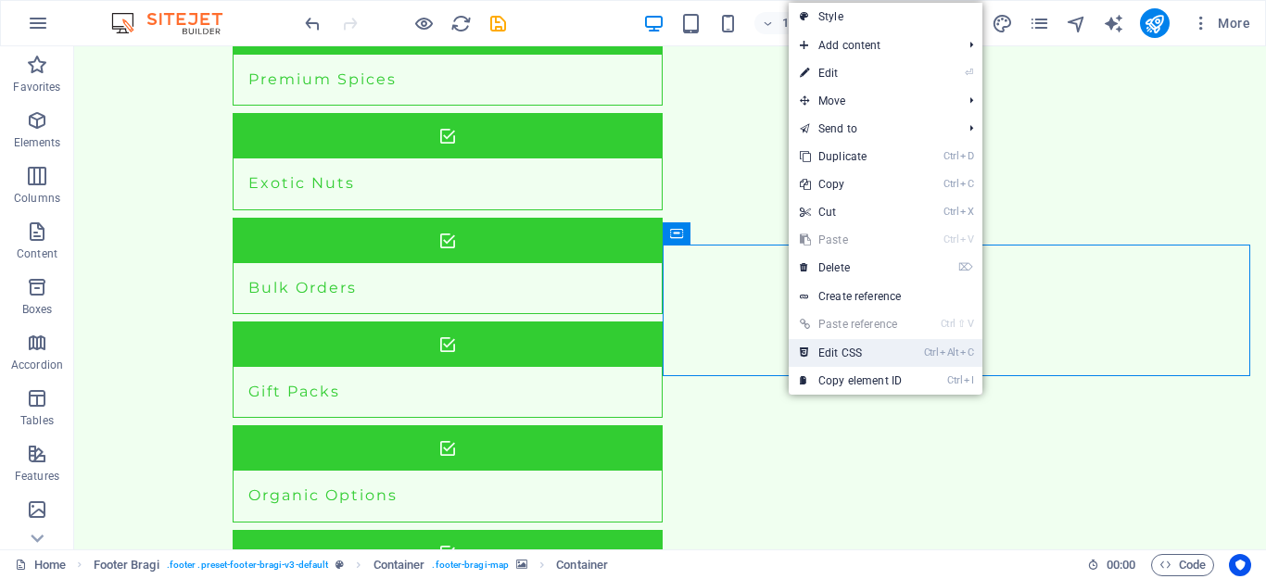
click at [834, 355] on link "Ctrl Alt C Edit CSS" at bounding box center [851, 353] width 124 height 28
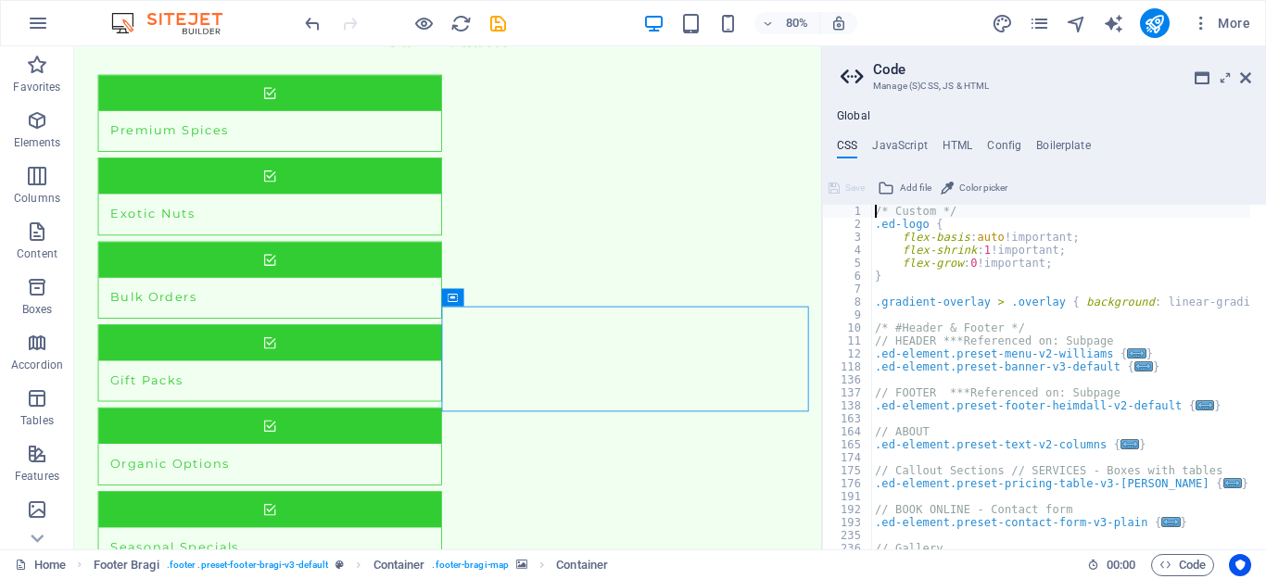
scroll to position [0, 0]
click at [1244, 77] on icon at bounding box center [1245, 77] width 11 height 15
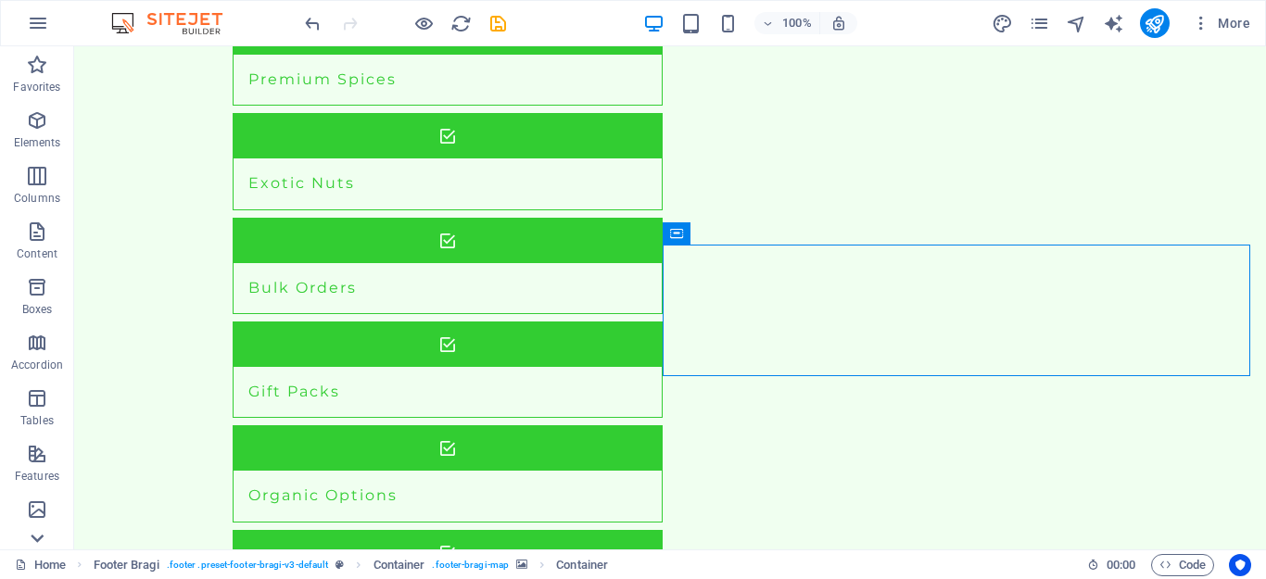
click at [38, 534] on icon at bounding box center [37, 539] width 26 height 26
click at [789, 236] on icon at bounding box center [791, 233] width 10 height 19
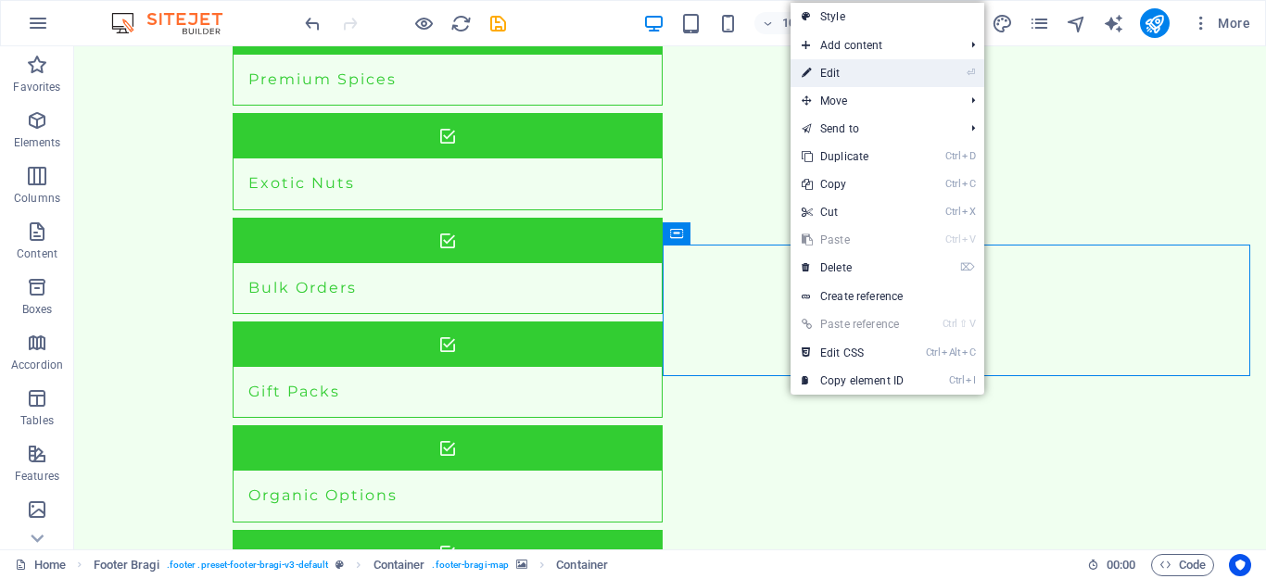
drag, startPoint x: 856, startPoint y: 77, endPoint x: 479, endPoint y: 31, distance: 380.1
click at [856, 77] on link "⏎ Edit" at bounding box center [853, 73] width 124 height 28
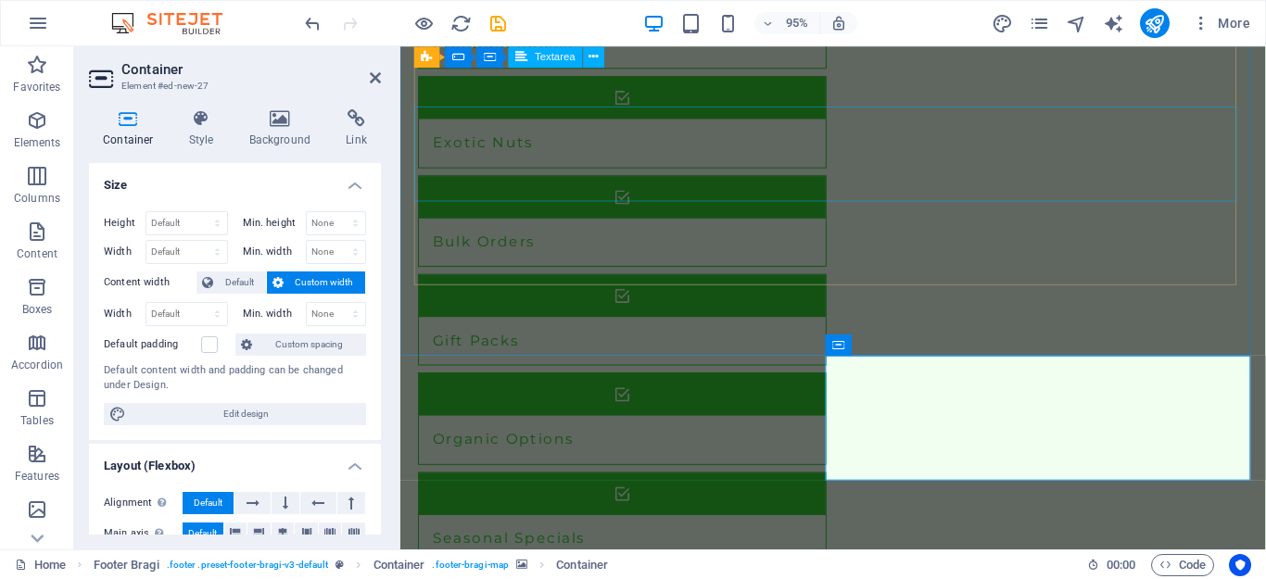
scroll to position [2044, 0]
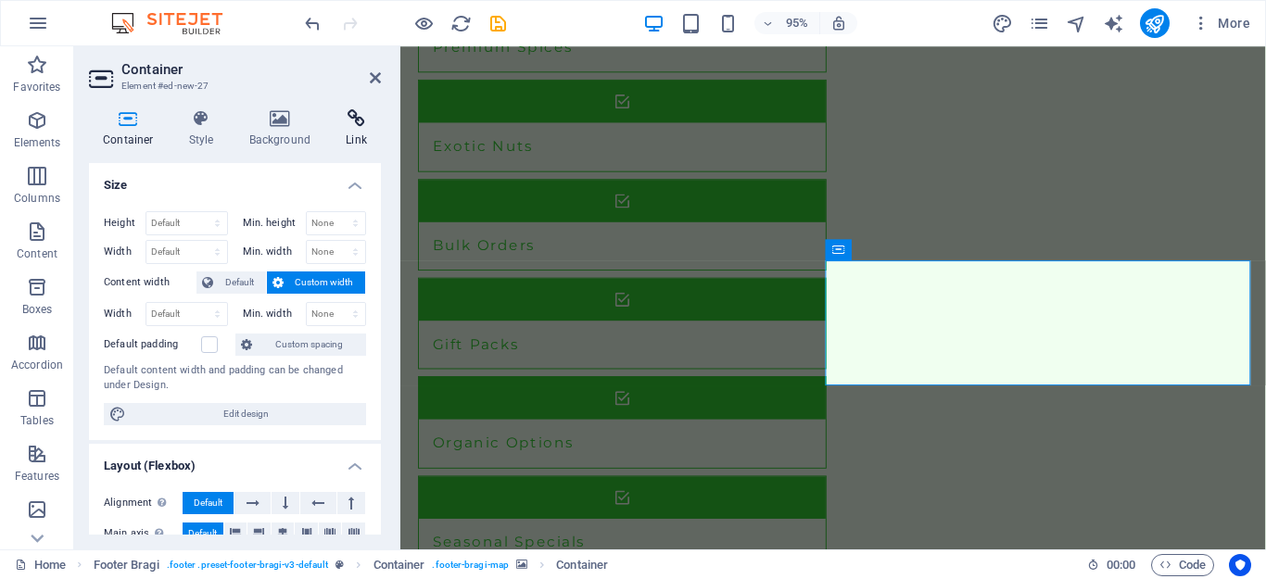
click at [360, 123] on icon at bounding box center [356, 118] width 49 height 19
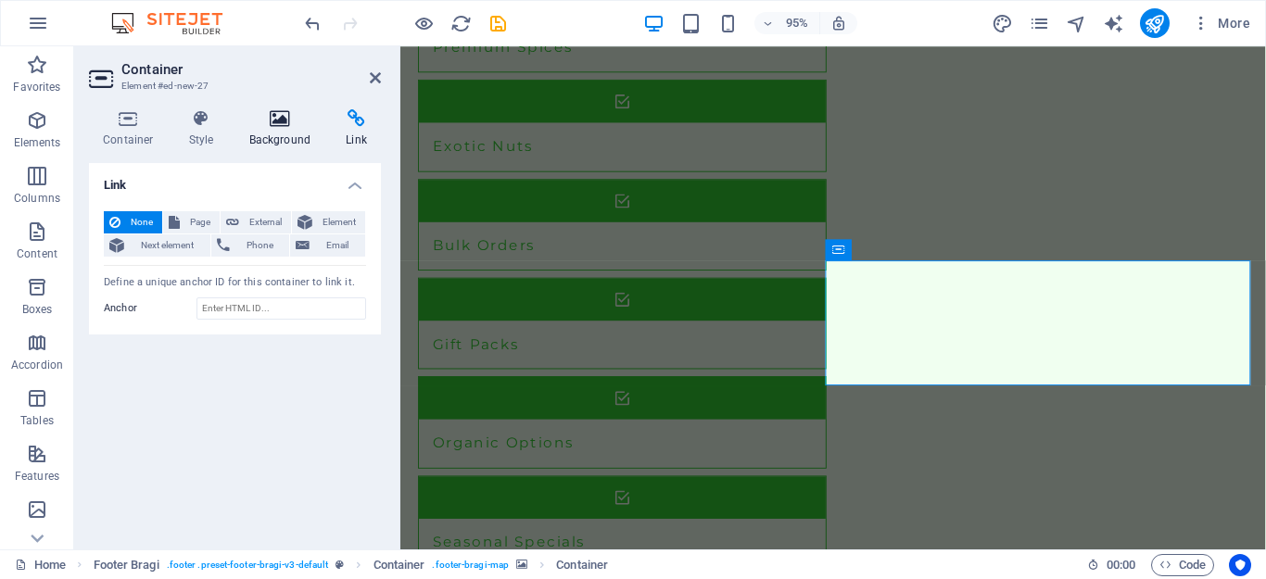
click at [278, 129] on h4 "Background" at bounding box center [283, 128] width 97 height 39
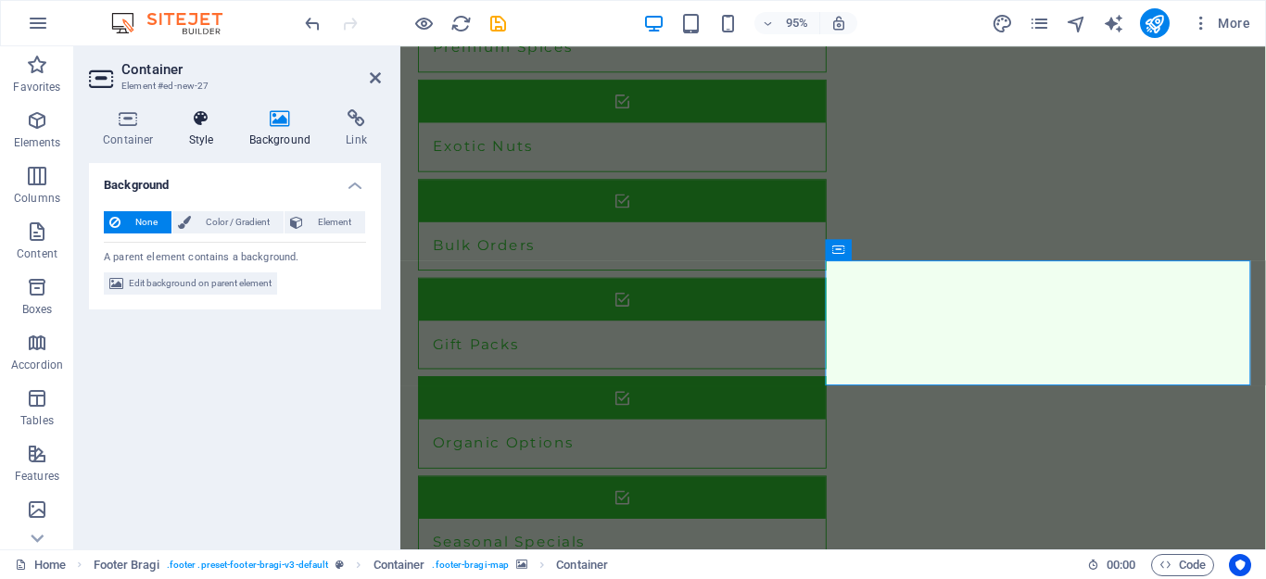
click at [201, 119] on icon at bounding box center [201, 118] width 53 height 19
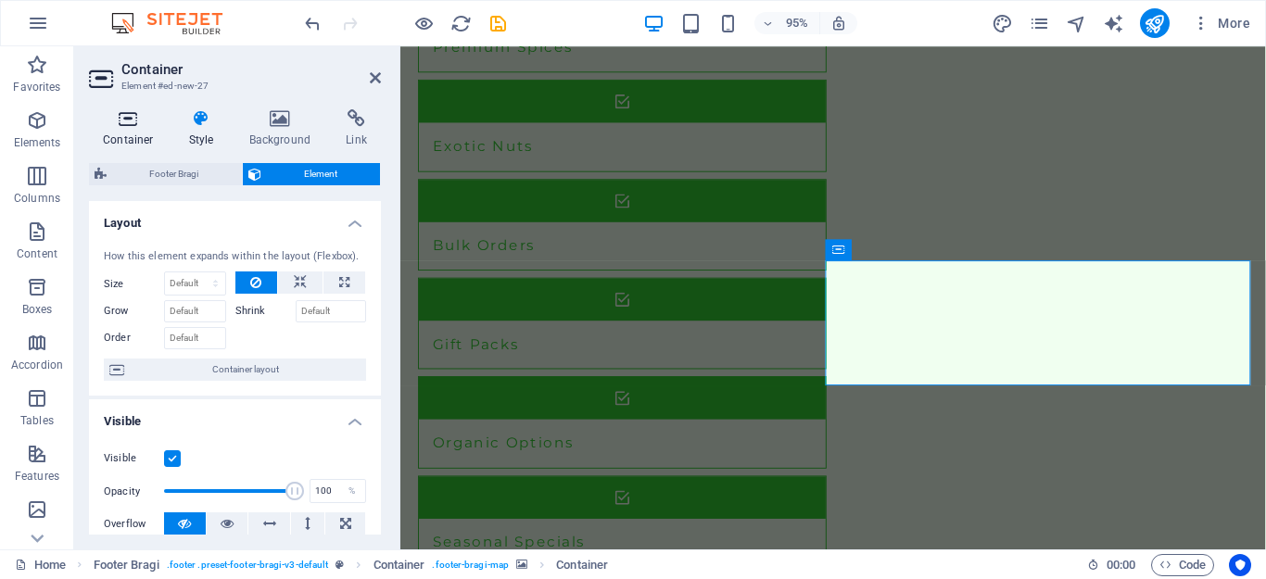
click at [139, 120] on icon at bounding box center [128, 118] width 79 height 19
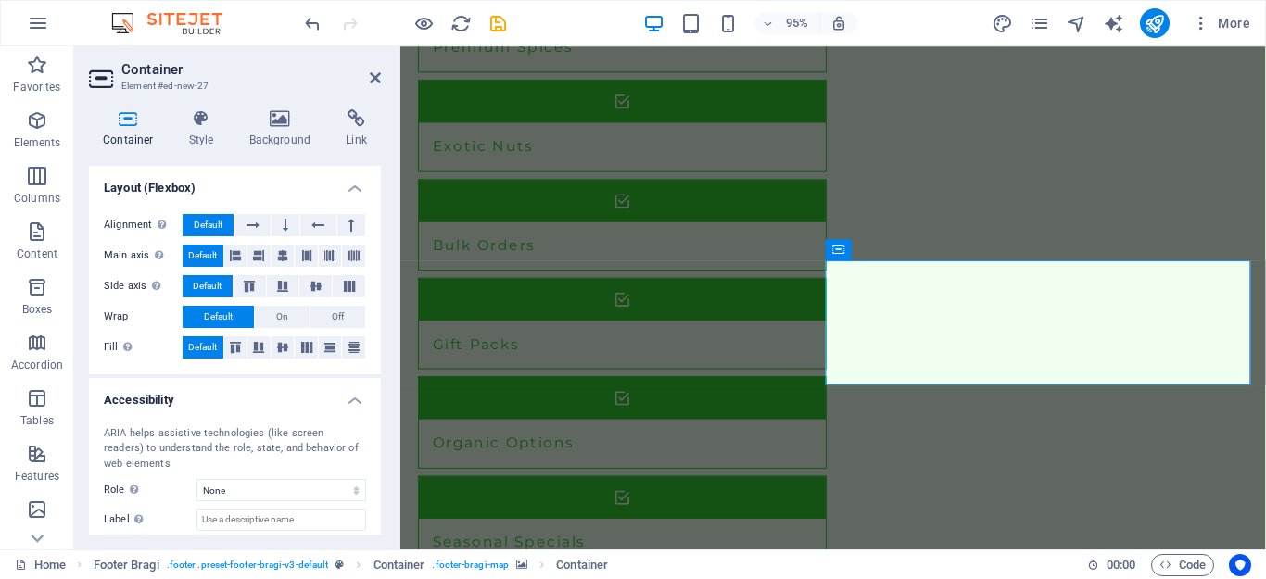
scroll to position [371, 0]
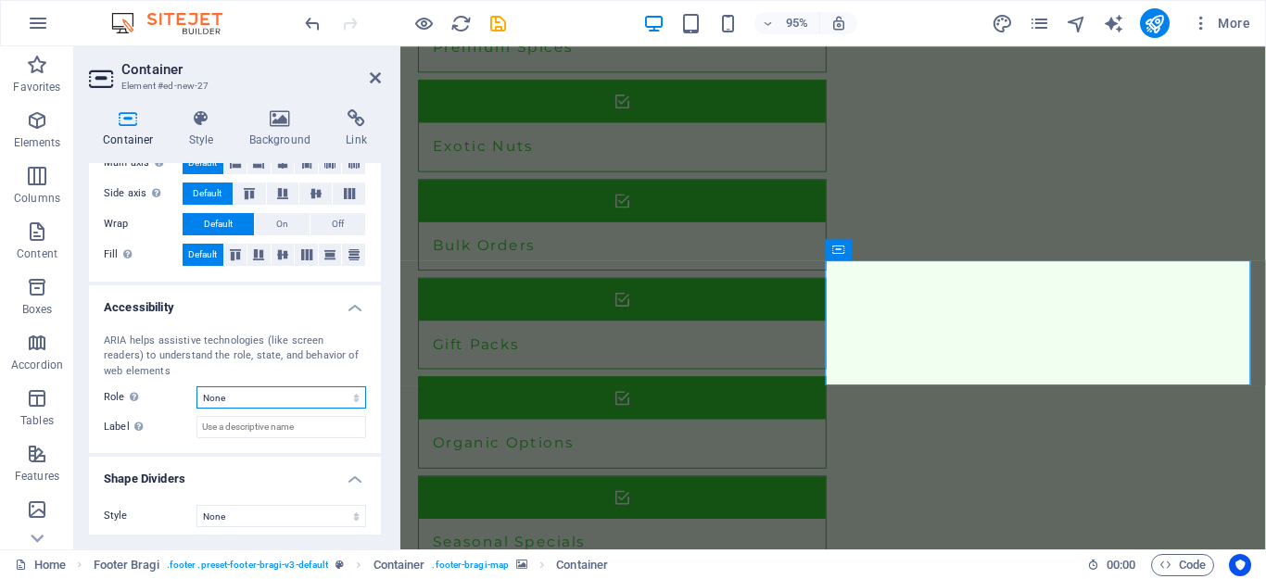
click at [256, 398] on select "None Alert Article Banner Comment Complementary Dialog Footer Header Marquee Pr…" at bounding box center [282, 398] width 170 height 22
click at [256, 399] on select "None Alert Article Banner Comment Complementary Dialog Footer Header Marquee Pr…" at bounding box center [282, 398] width 170 height 22
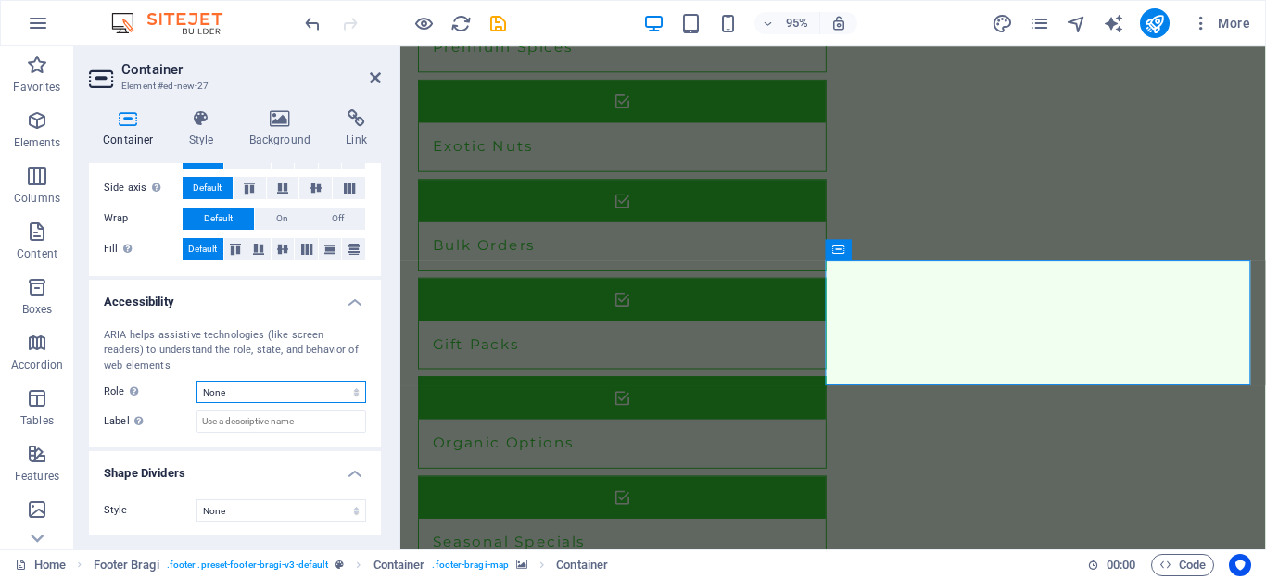
scroll to position [378, 0]
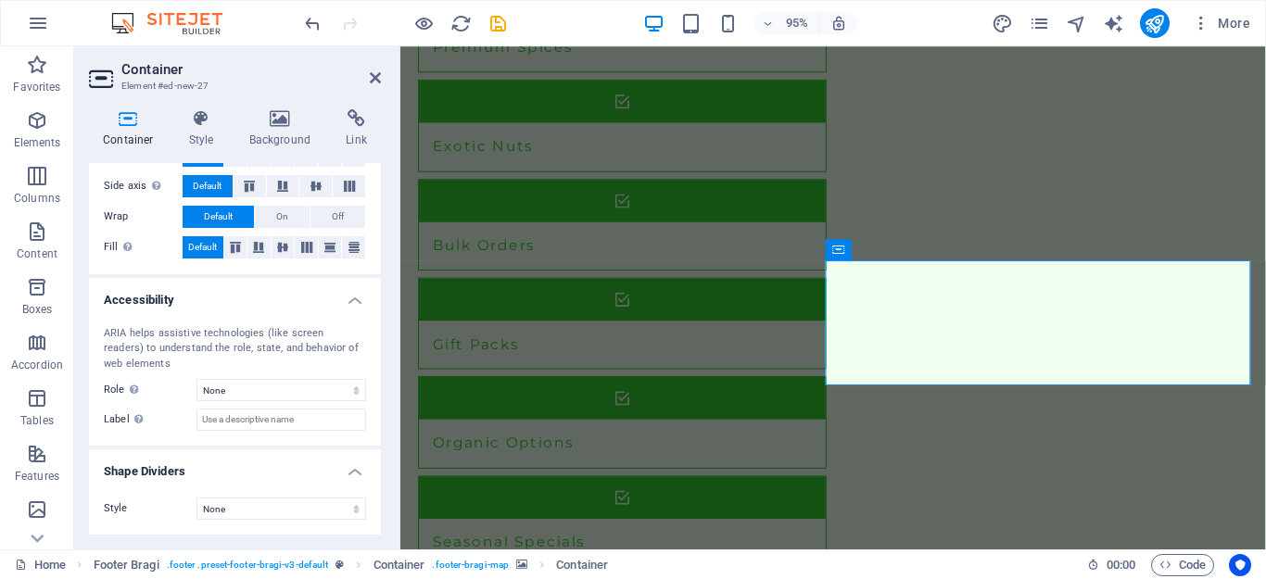
click at [381, 75] on aside "Container Element #ed-new-27 Container Style Background Link Size Height Defaul…" at bounding box center [237, 297] width 326 height 503
click at [373, 78] on icon at bounding box center [375, 77] width 11 height 15
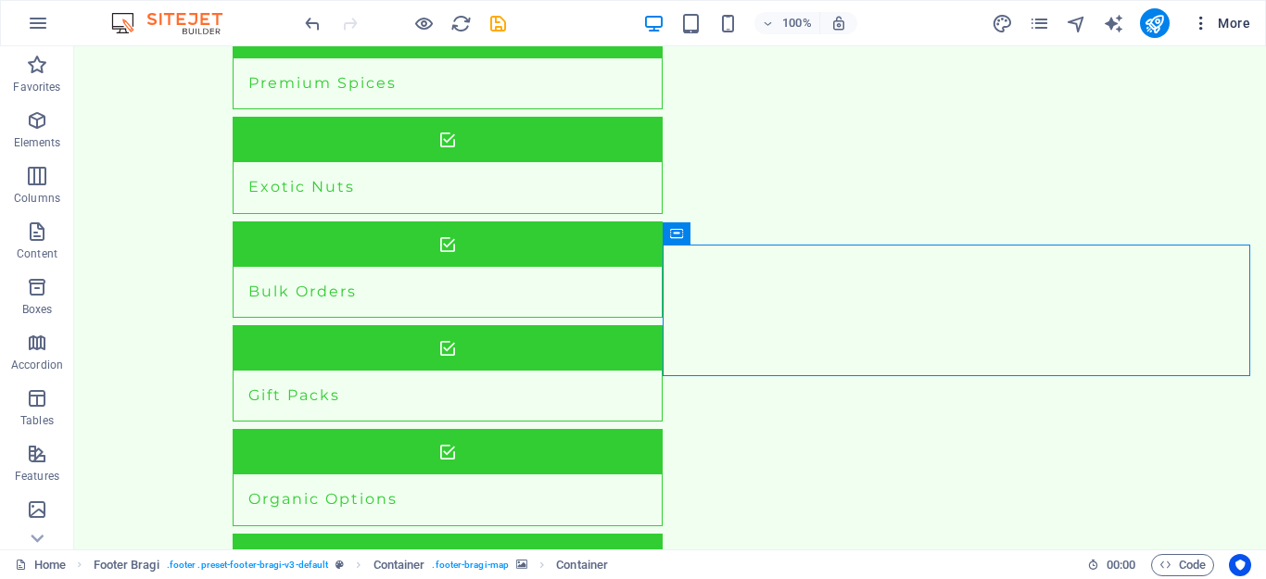
scroll to position [2048, 0]
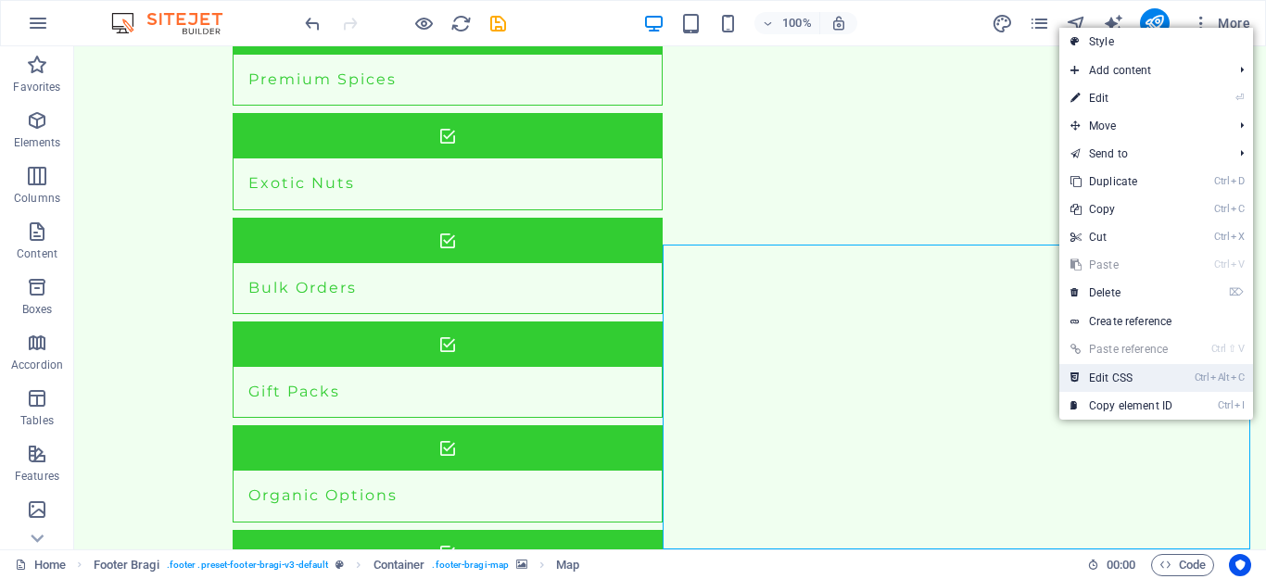
click at [1126, 383] on link "Ctrl Alt C Edit CSS" at bounding box center [1121, 378] width 124 height 28
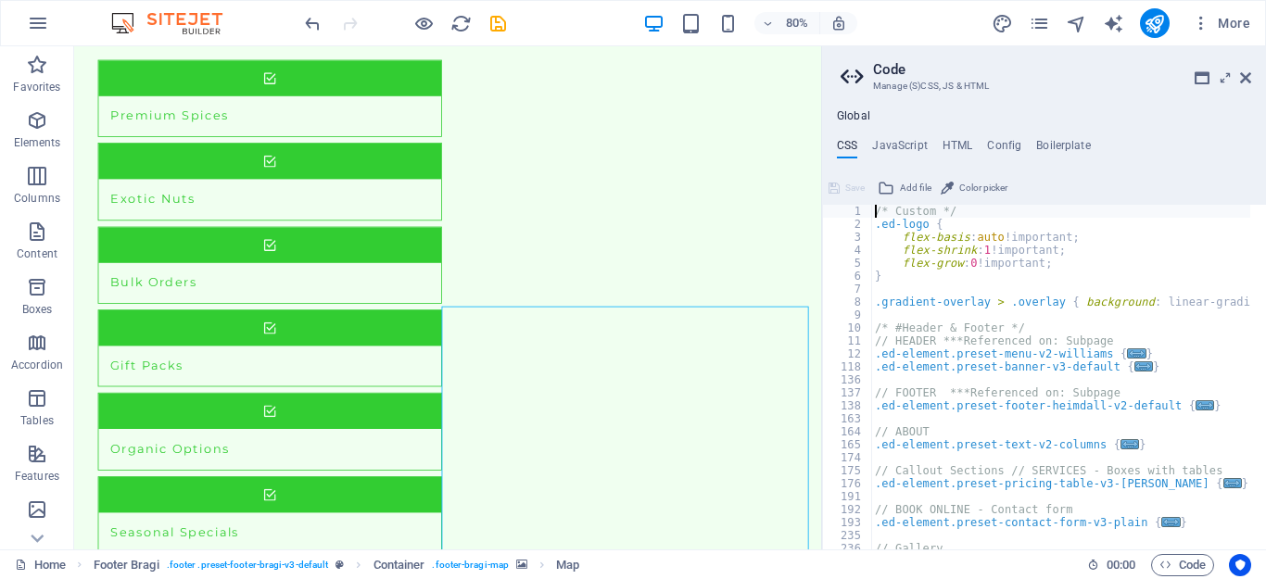
scroll to position [2028, 0]
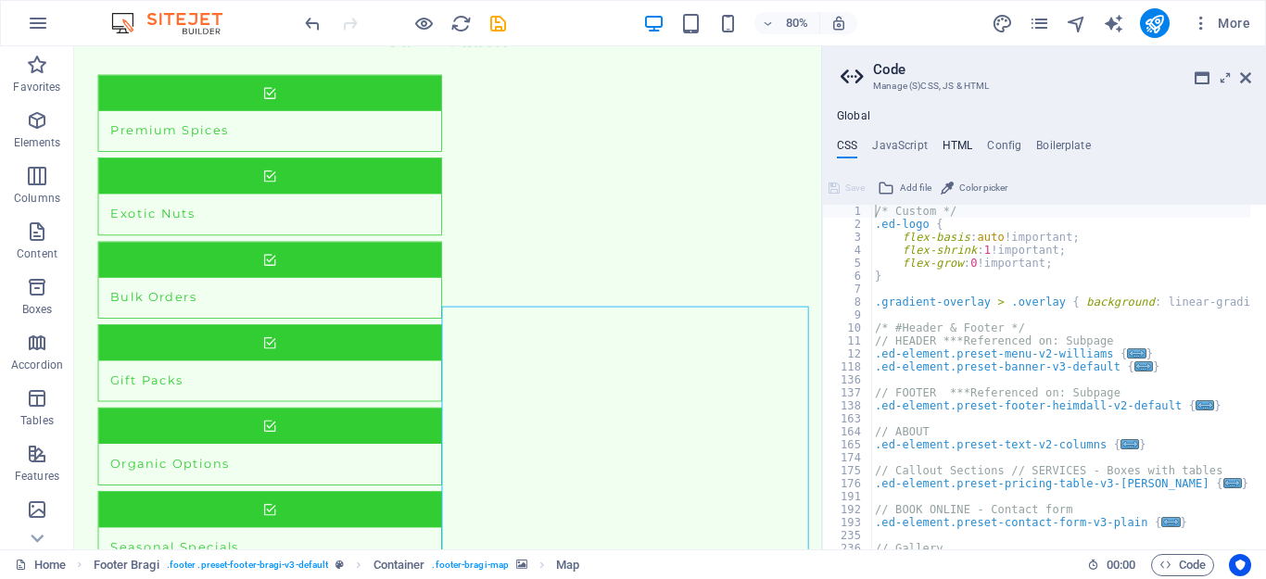
click at [962, 140] on h4 "HTML" at bounding box center [958, 149] width 31 height 20
type textarea "<a href="#main-content" class="wv-link-content button">Skip to main content</a>"
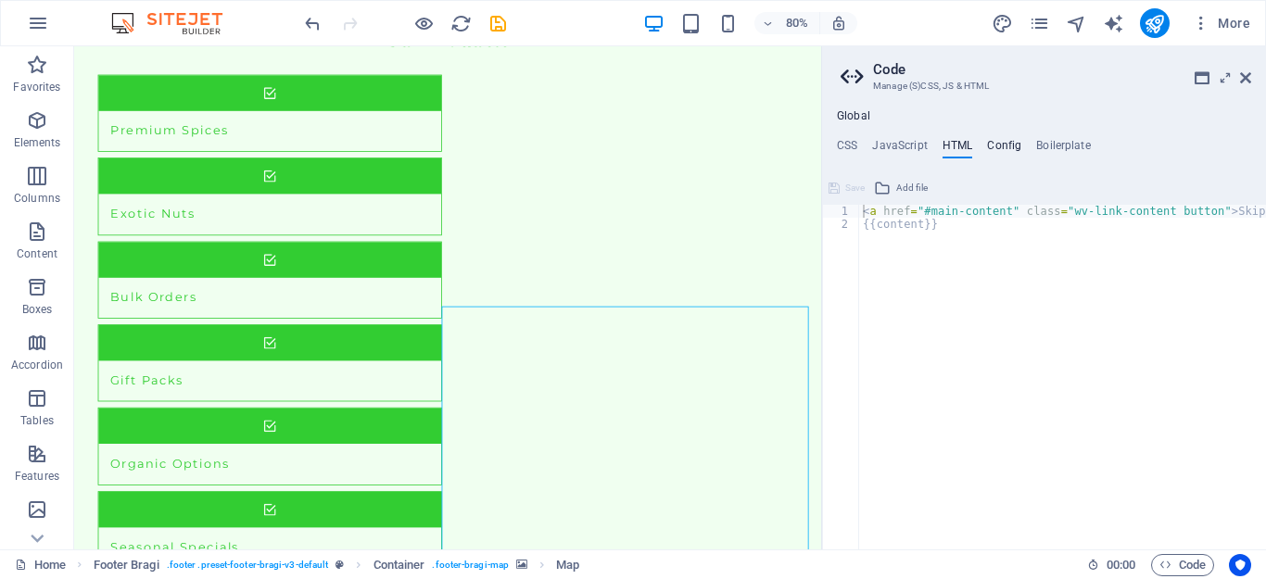
click at [1002, 148] on h4 "Config" at bounding box center [1004, 149] width 34 height 20
type textarea "$color-background: #F0FFF0;"
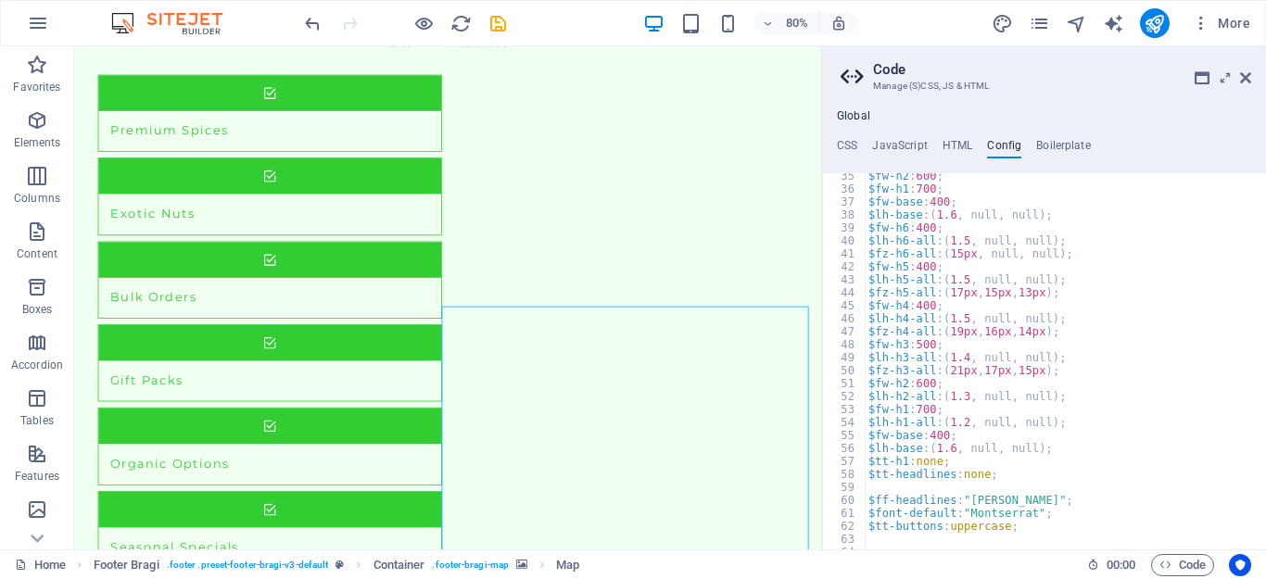
scroll to position [445, 0]
